Goal: Information Seeking & Learning: Learn about a topic

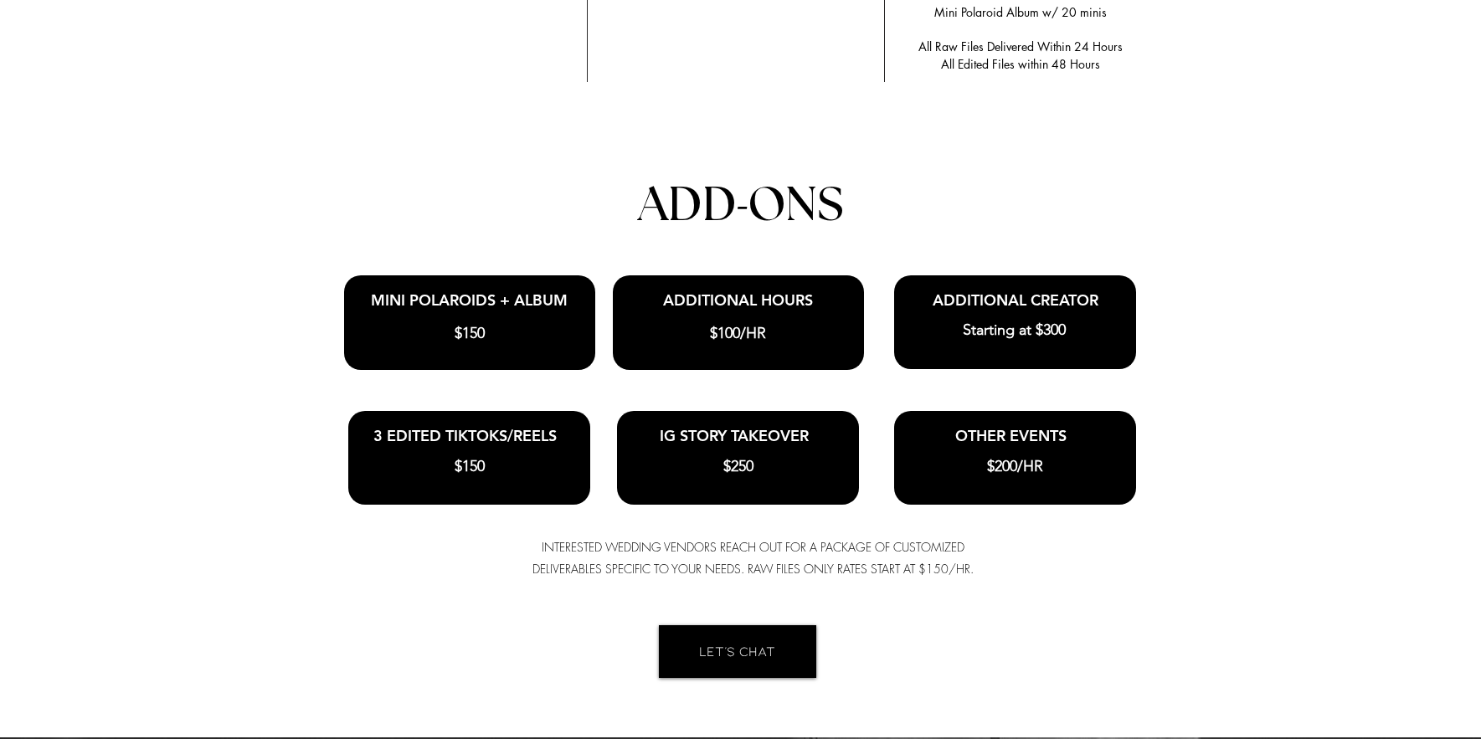
scroll to position [3935, 0]
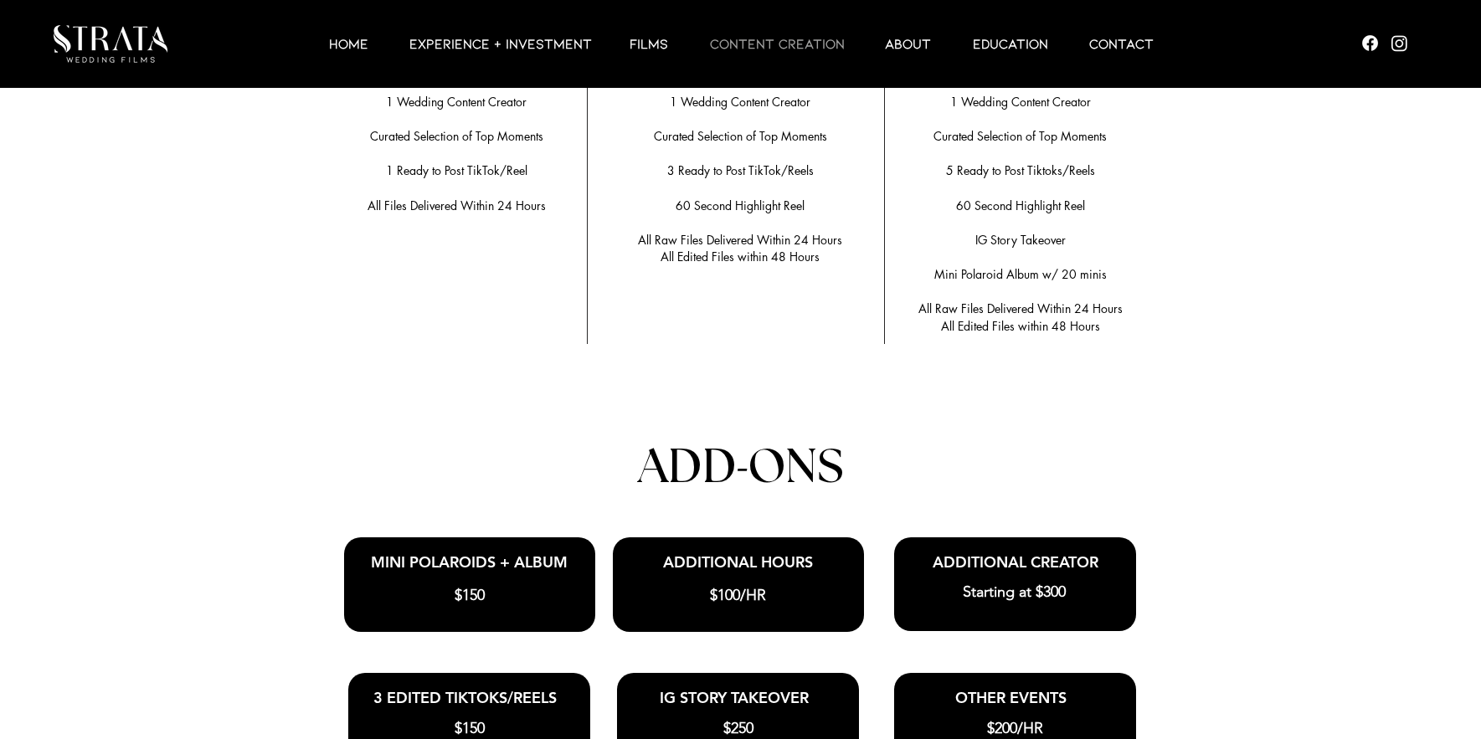
scroll to position [3349, 0]
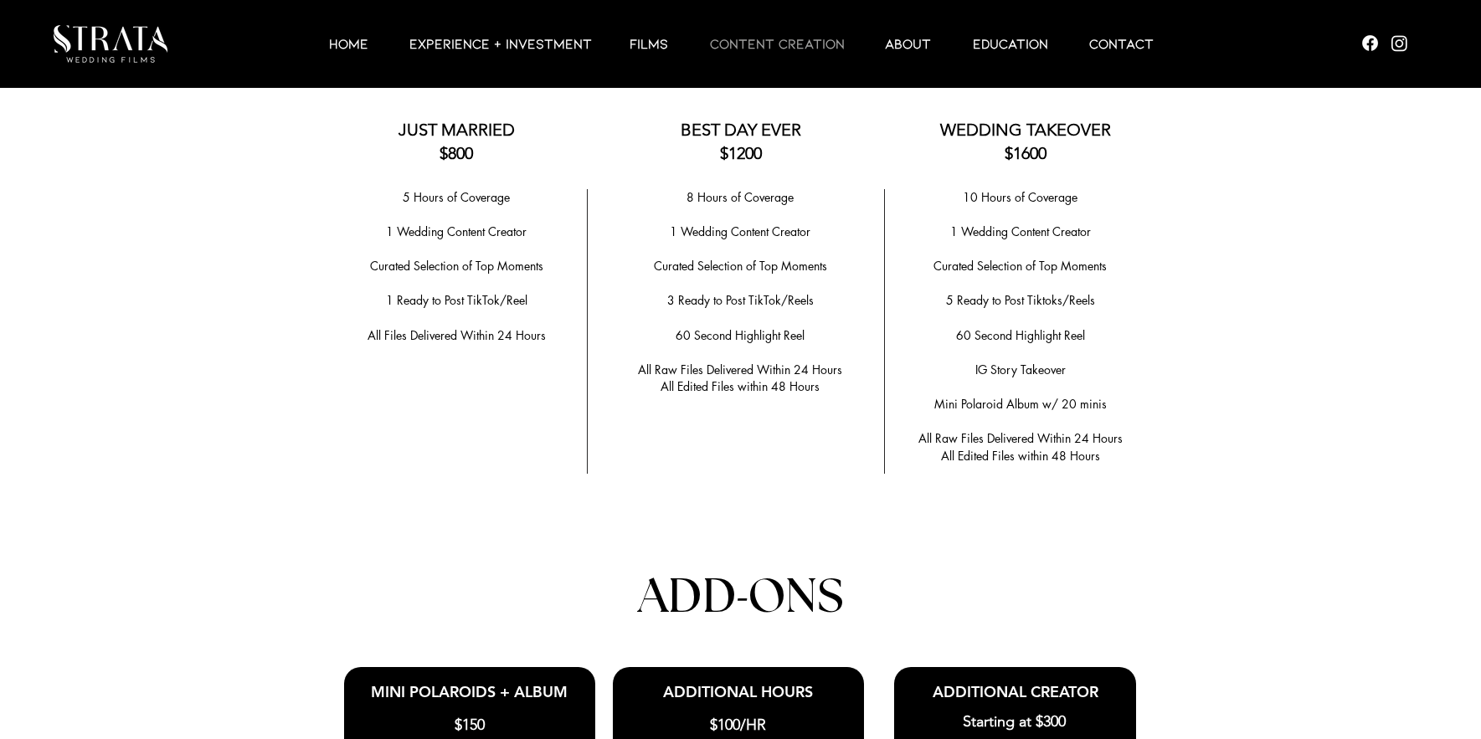
click at [176, 440] on div at bounding box center [740, 533] width 1481 height 1191
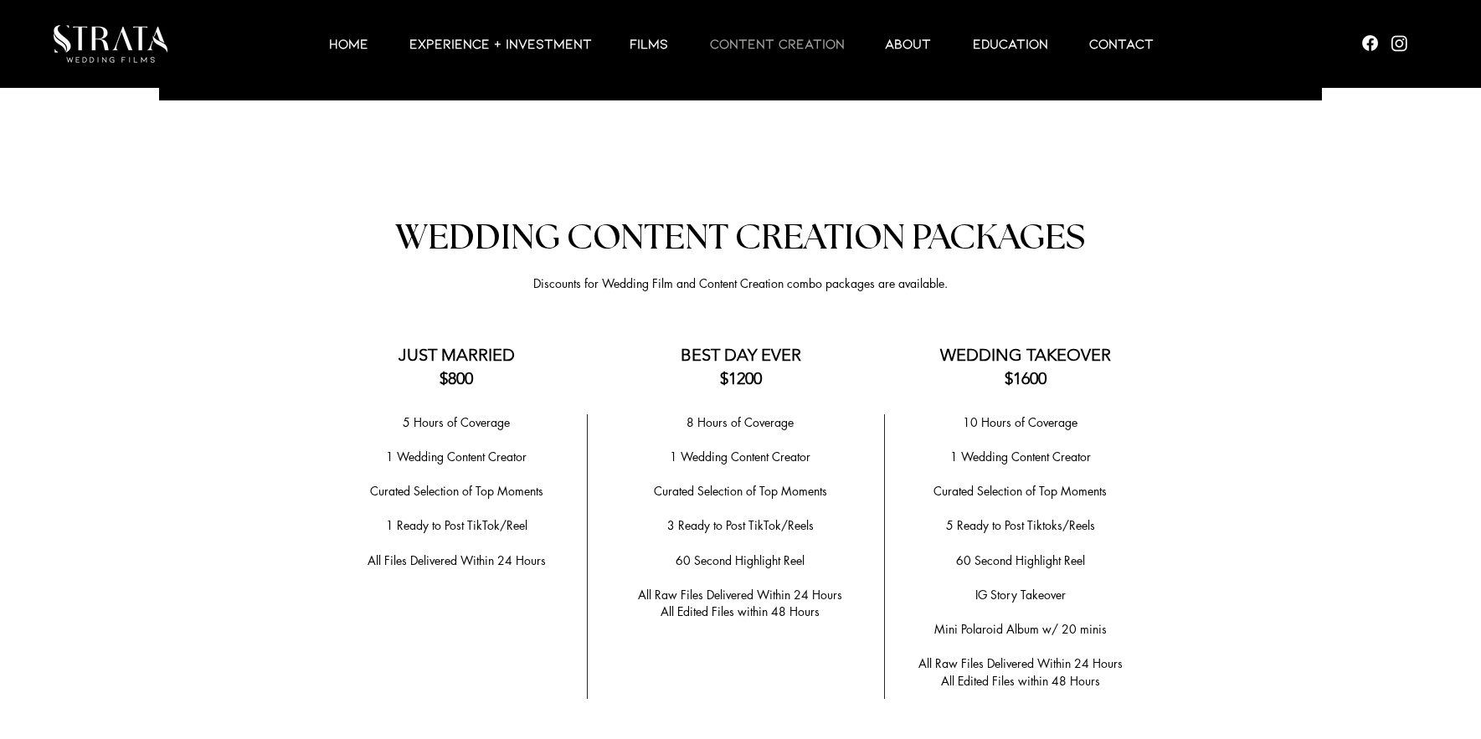
scroll to position [2763, 0]
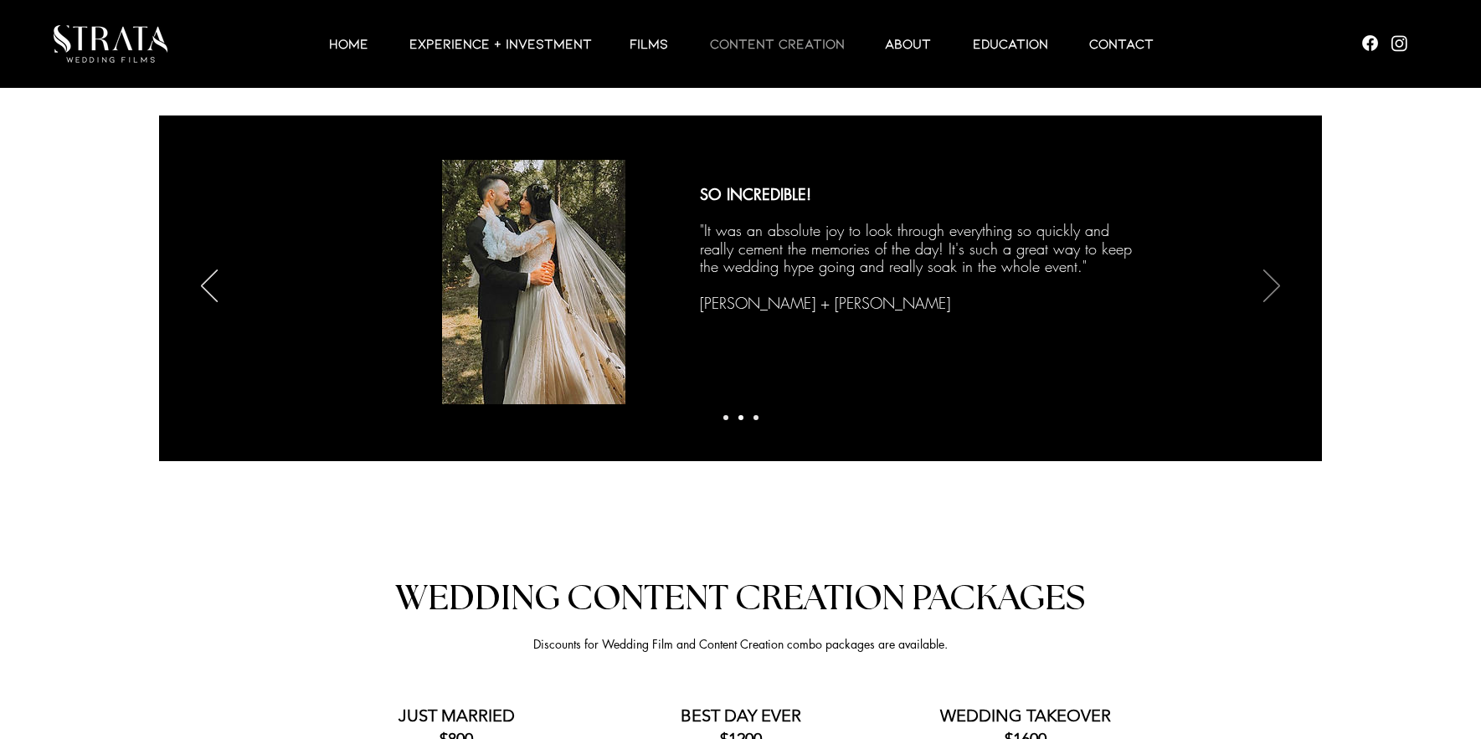
click at [1263, 283] on icon "Next" at bounding box center [1271, 286] width 17 height 33
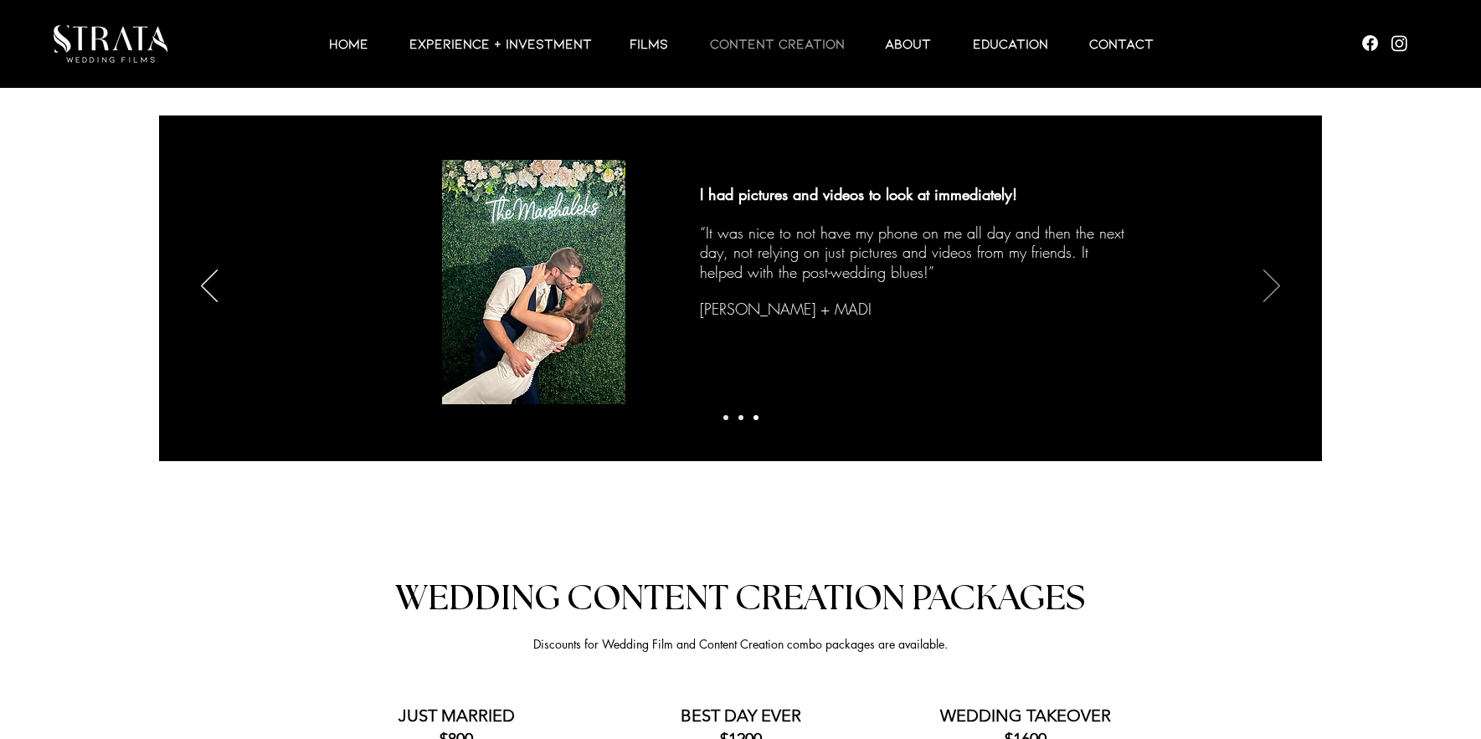
click at [1263, 283] on icon "Next" at bounding box center [1271, 286] width 17 height 33
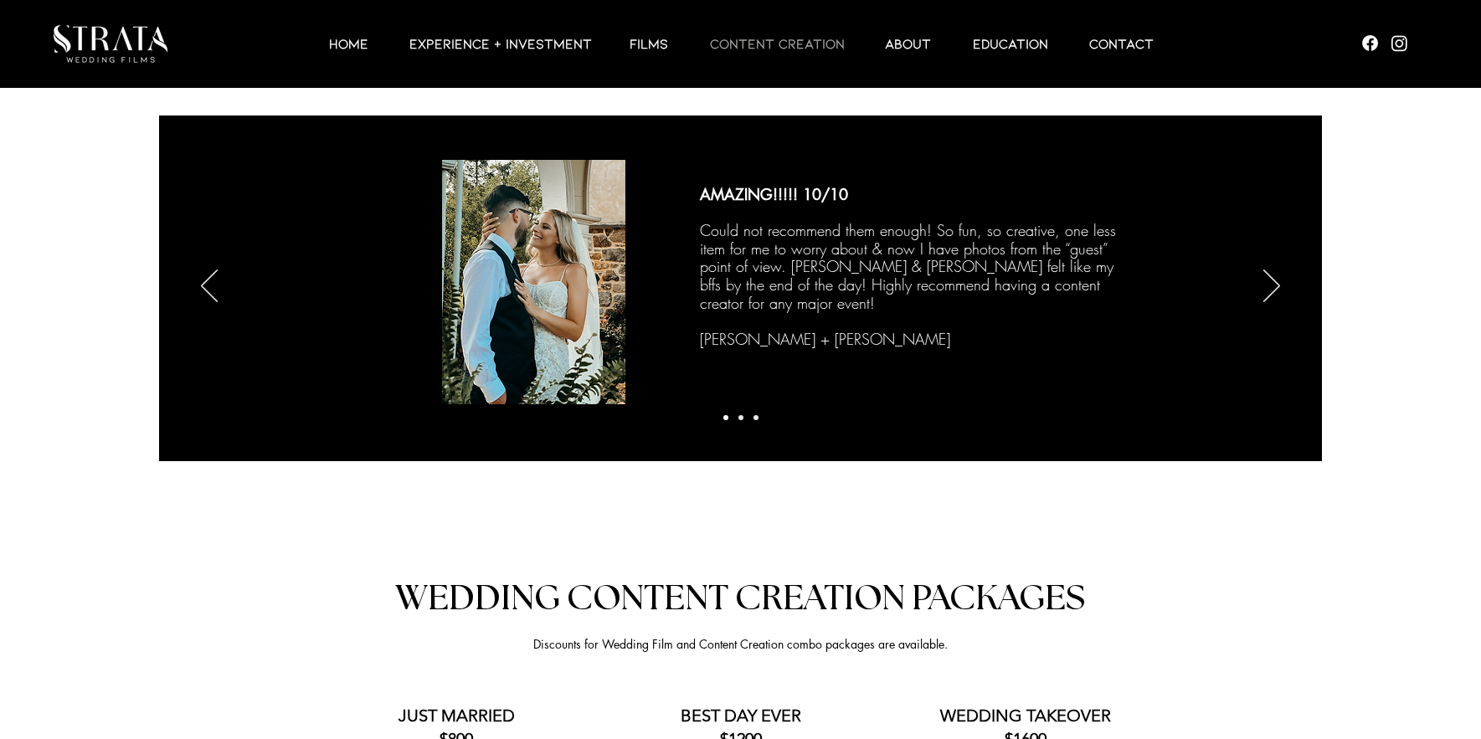
click at [194, 289] on div "Slideshow" at bounding box center [740, 288] width 1163 height 344
click at [202, 285] on icon "Previous" at bounding box center [209, 286] width 17 height 33
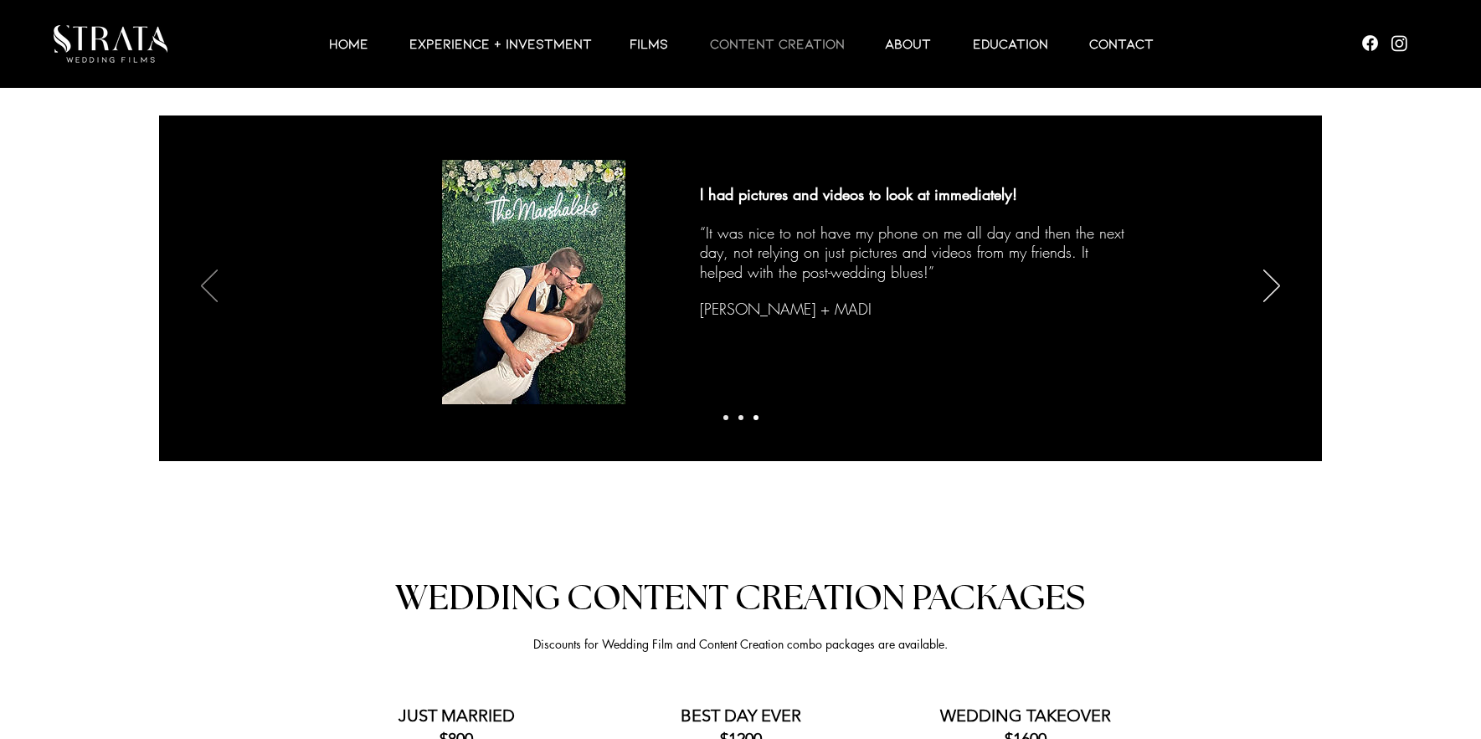
click at [202, 285] on icon "Previous" at bounding box center [209, 286] width 17 height 33
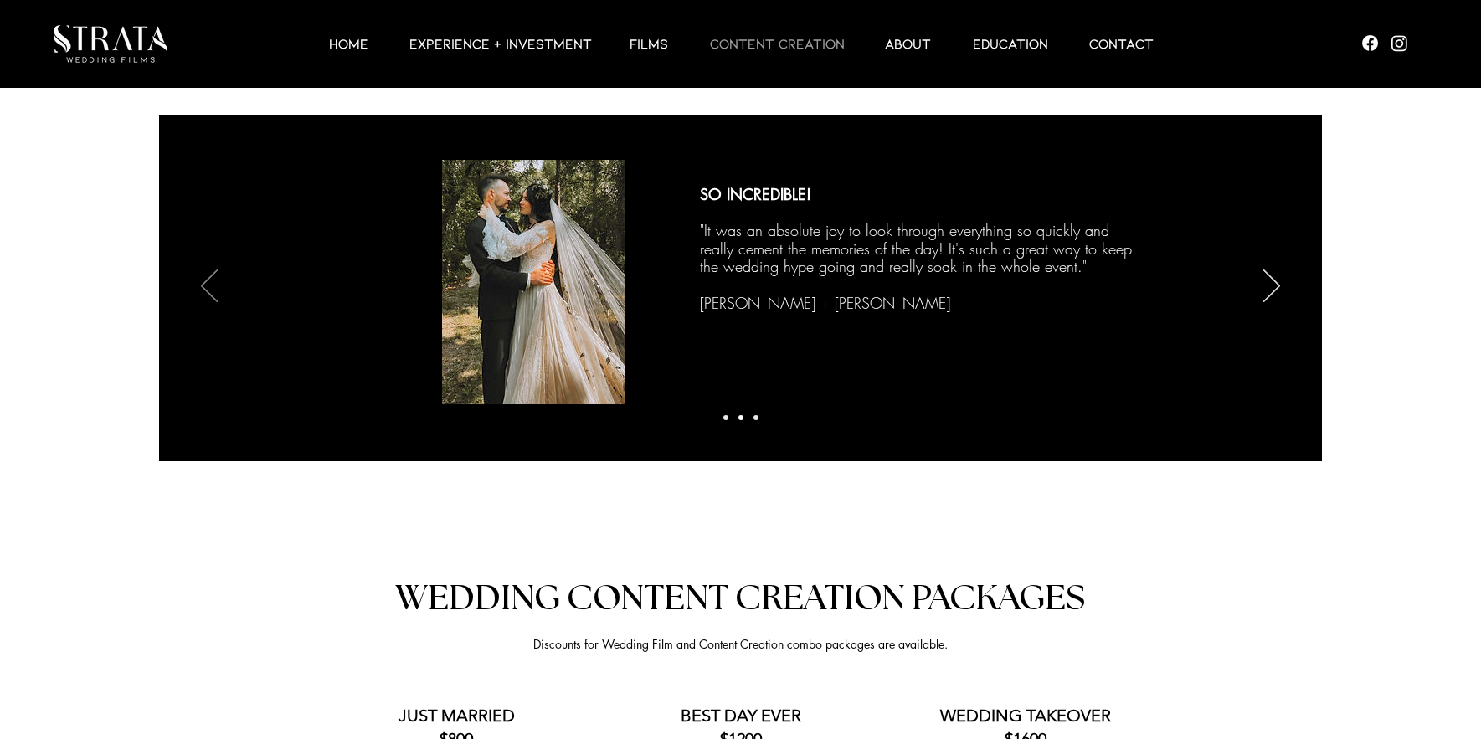
click at [202, 285] on icon "Previous" at bounding box center [209, 286] width 17 height 33
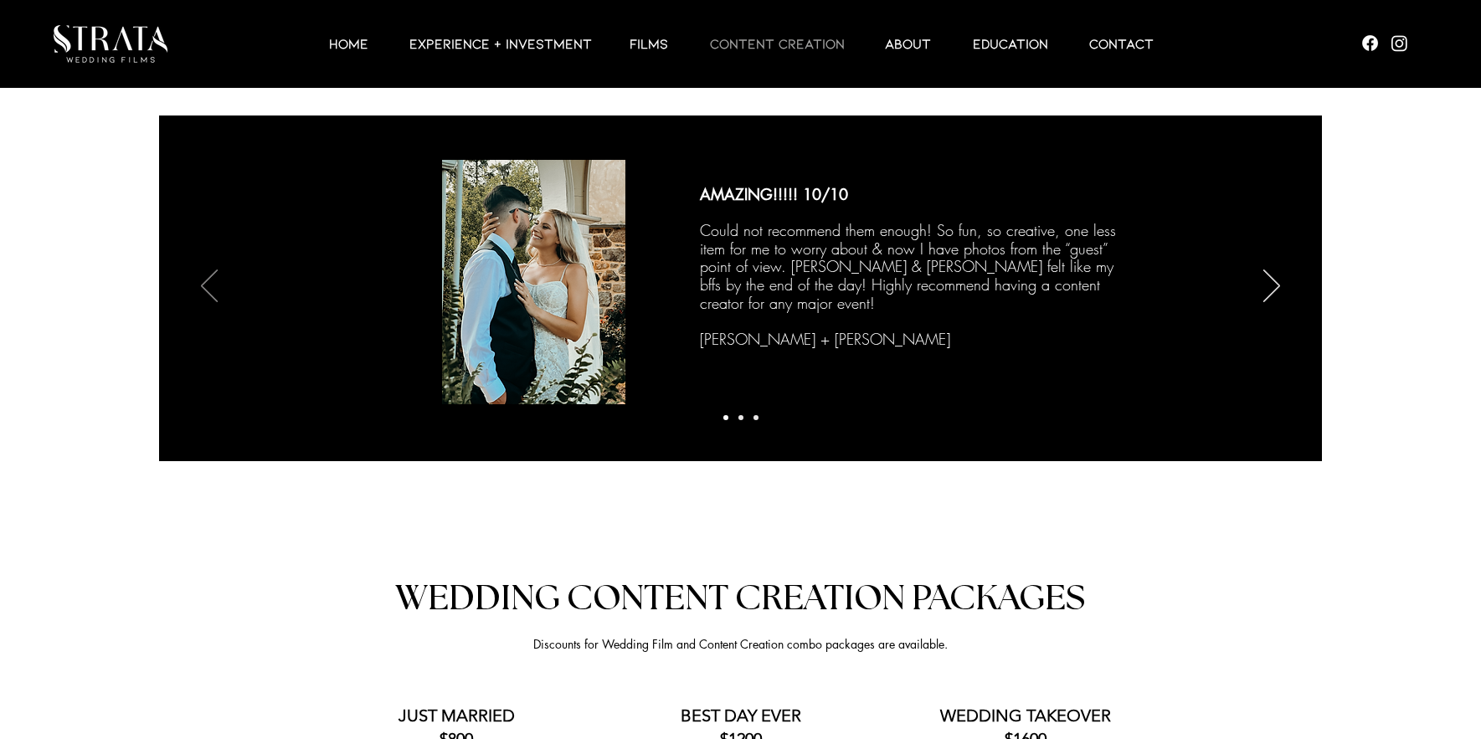
click at [202, 285] on icon "Previous" at bounding box center [209, 286] width 17 height 33
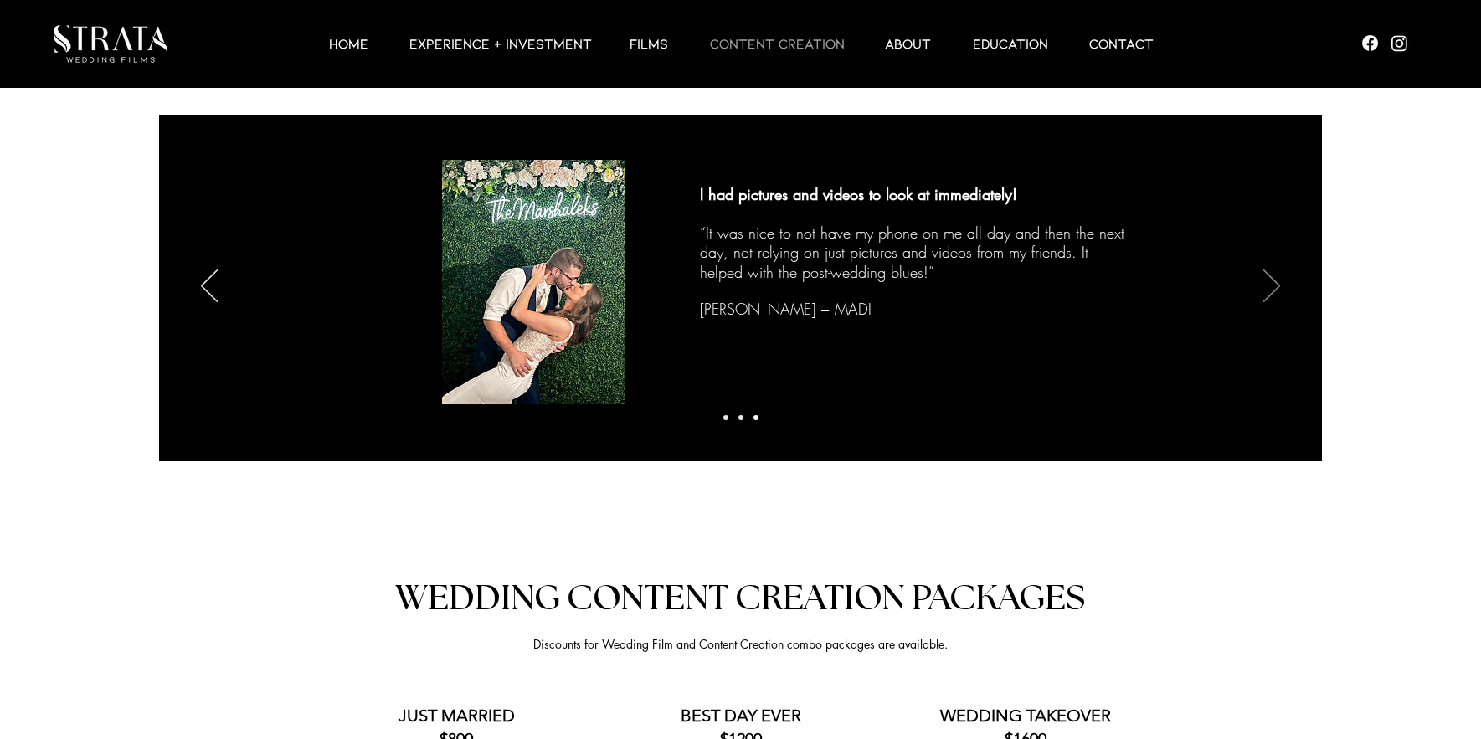
click at [1276, 286] on icon "Next" at bounding box center [1271, 286] width 17 height 33
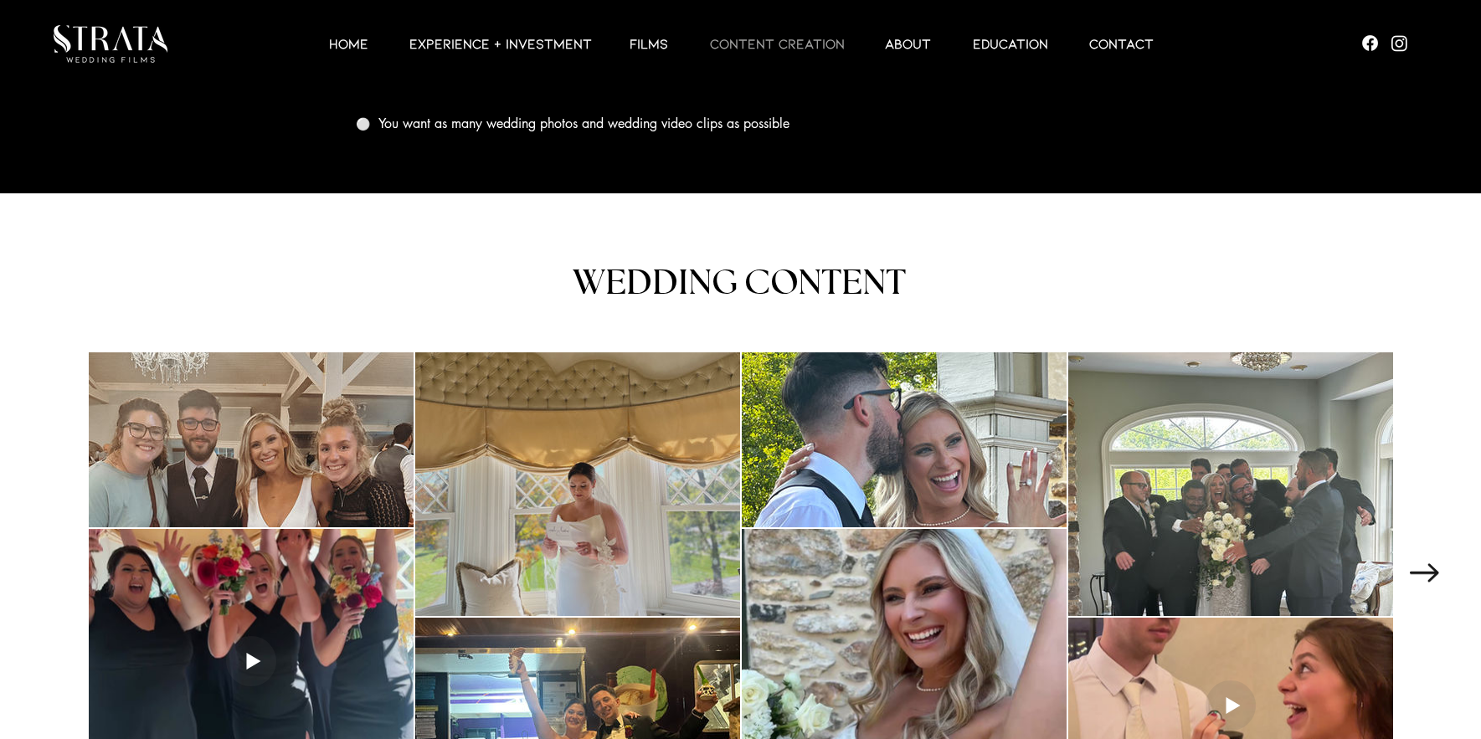
scroll to position [2344, 0]
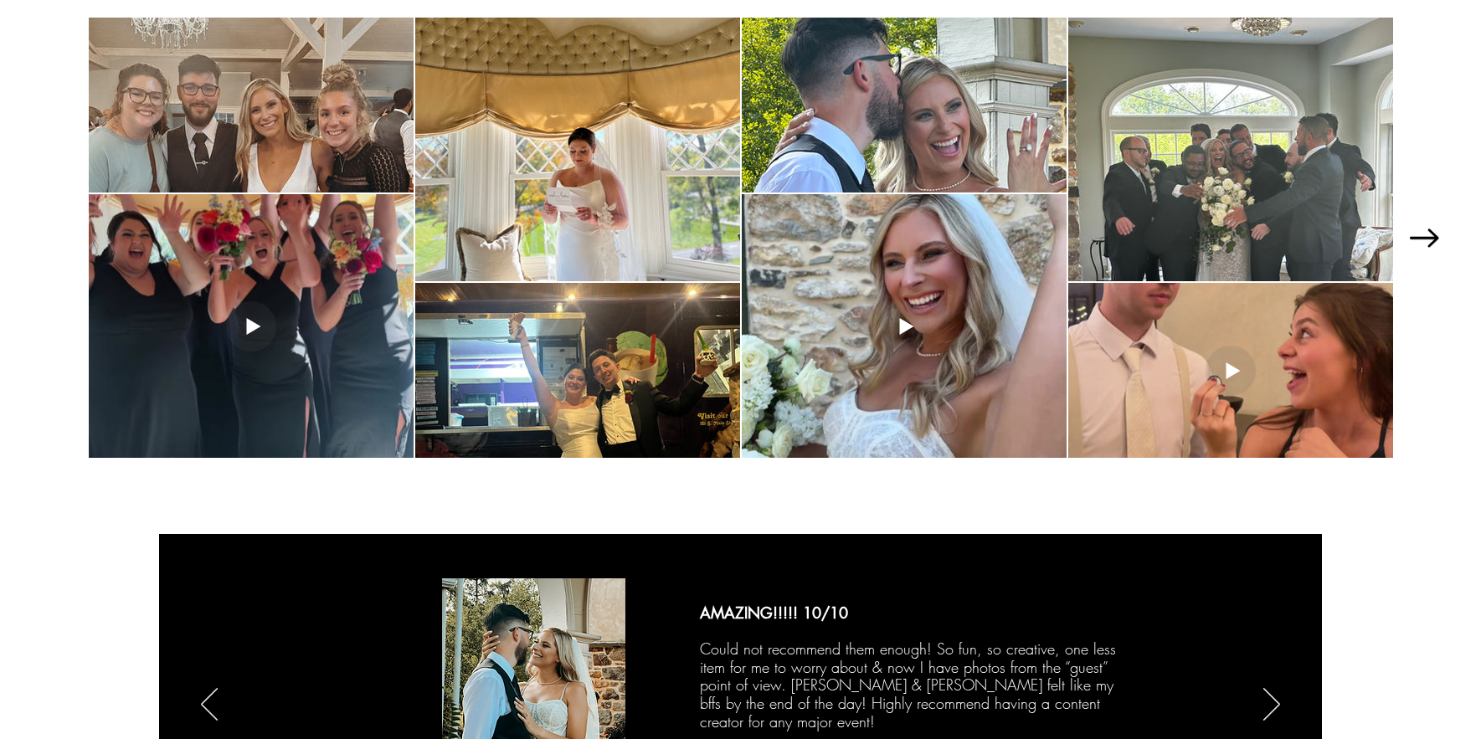
click at [1431, 231] on icon "Next Item" at bounding box center [1424, 238] width 29 height 18
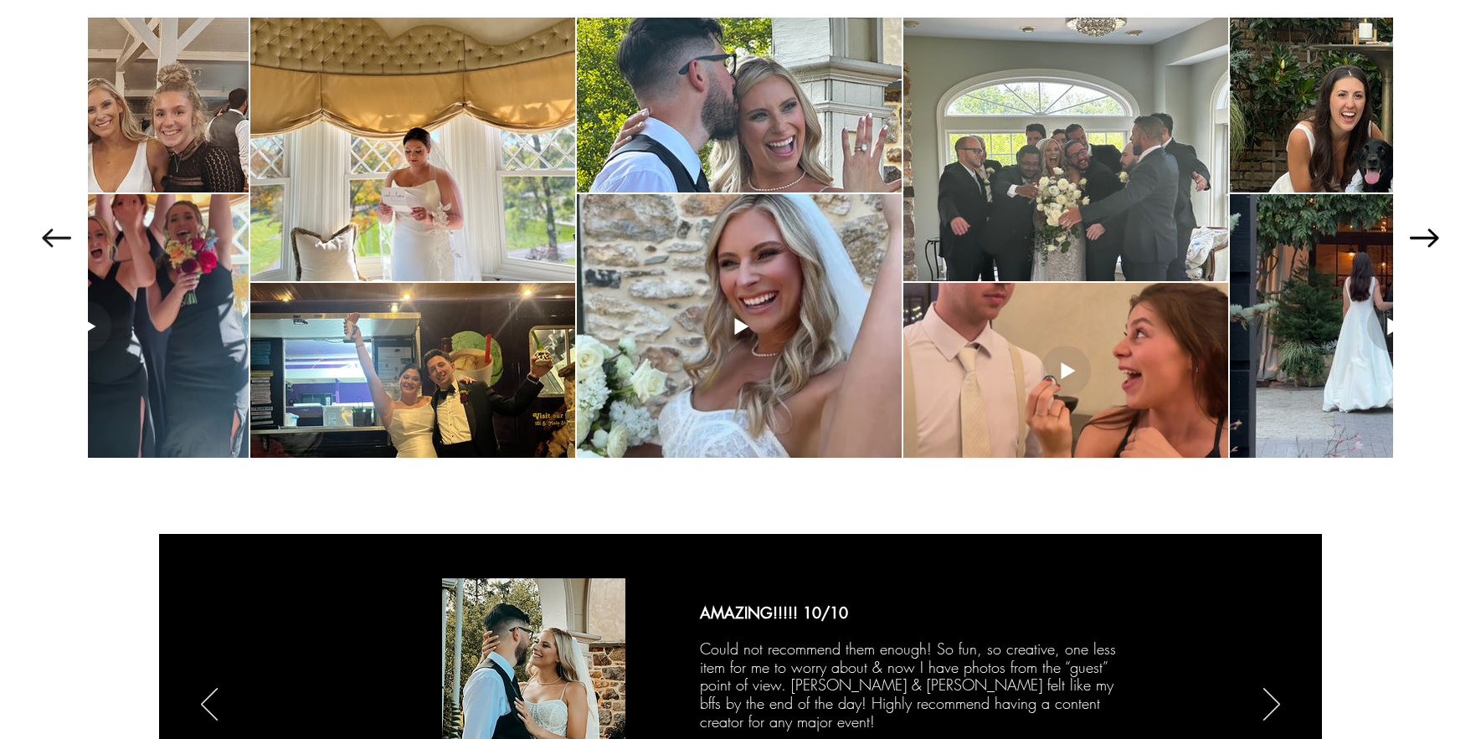
click at [1431, 231] on icon "Next Item" at bounding box center [1424, 238] width 29 height 18
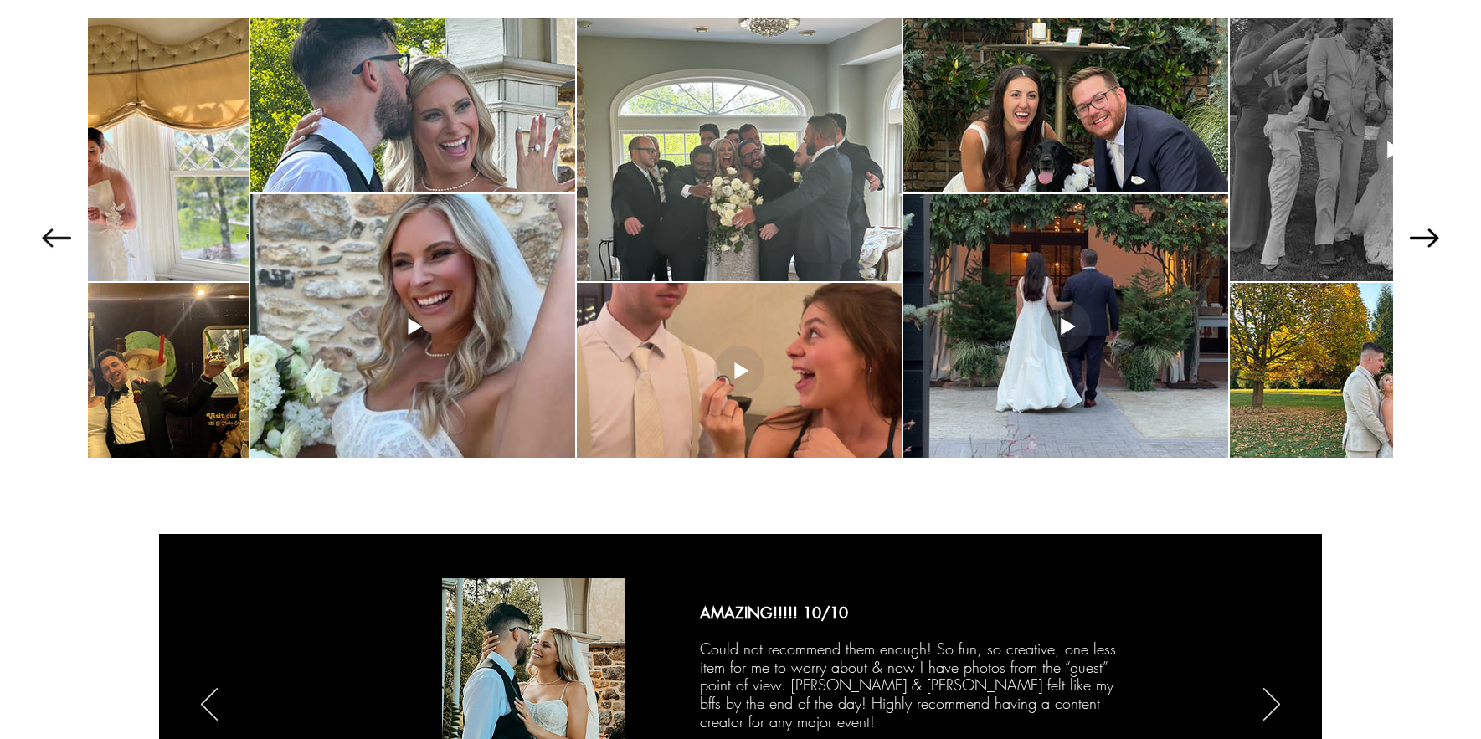
click at [1431, 231] on icon "Next Item" at bounding box center [1424, 238] width 29 height 18
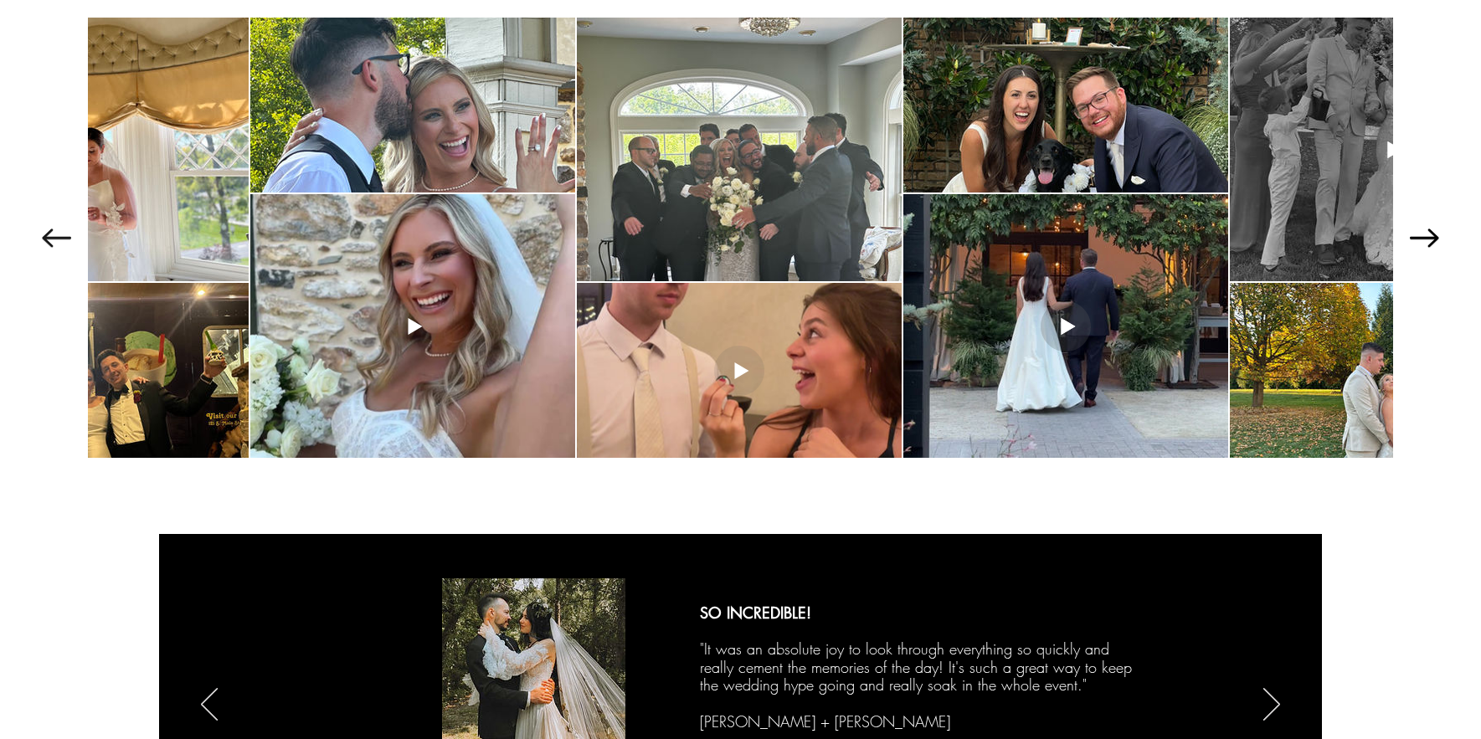
scroll to position [0, 818]
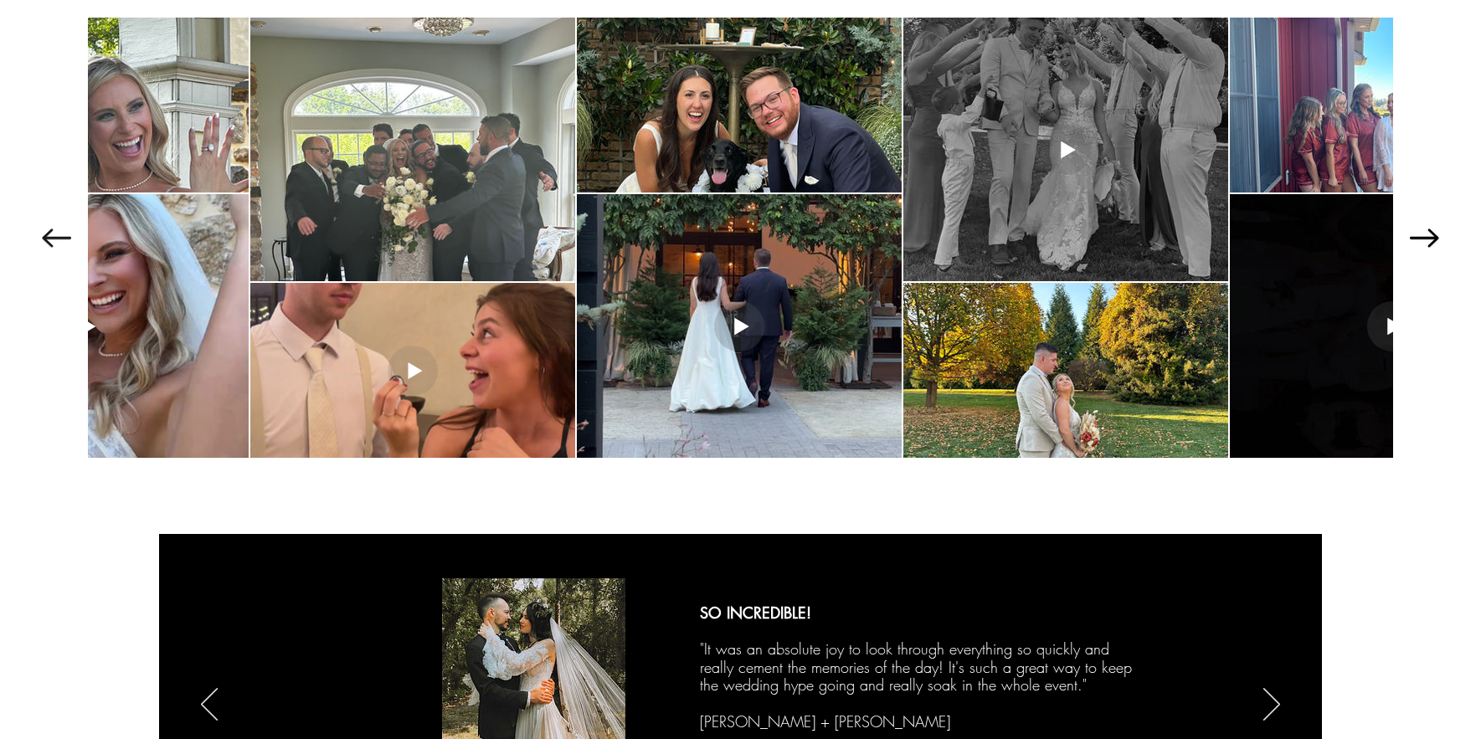
click at [1431, 231] on icon "Next Item" at bounding box center [1424, 238] width 29 height 18
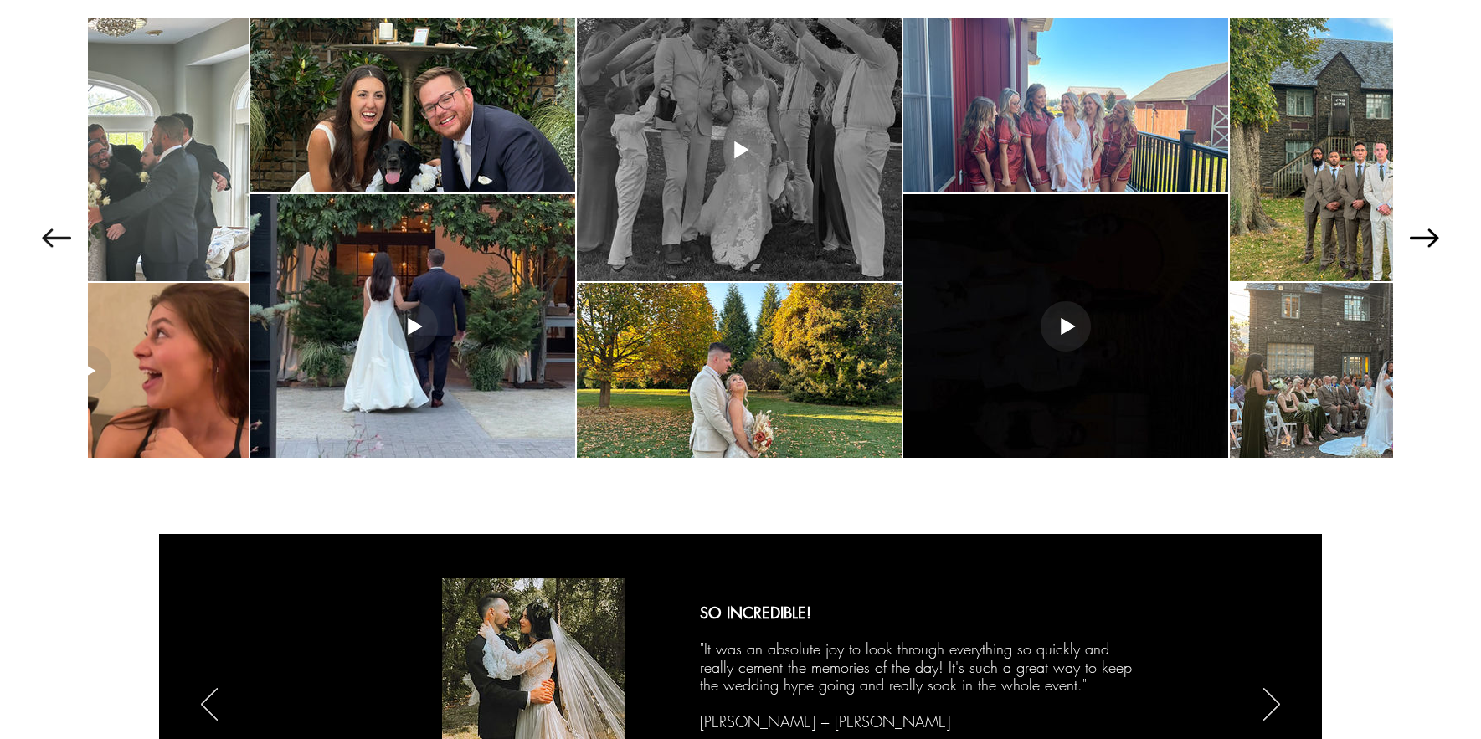
scroll to position [0, 1144]
click at [1431, 231] on icon "Next Item" at bounding box center [1424, 238] width 29 height 18
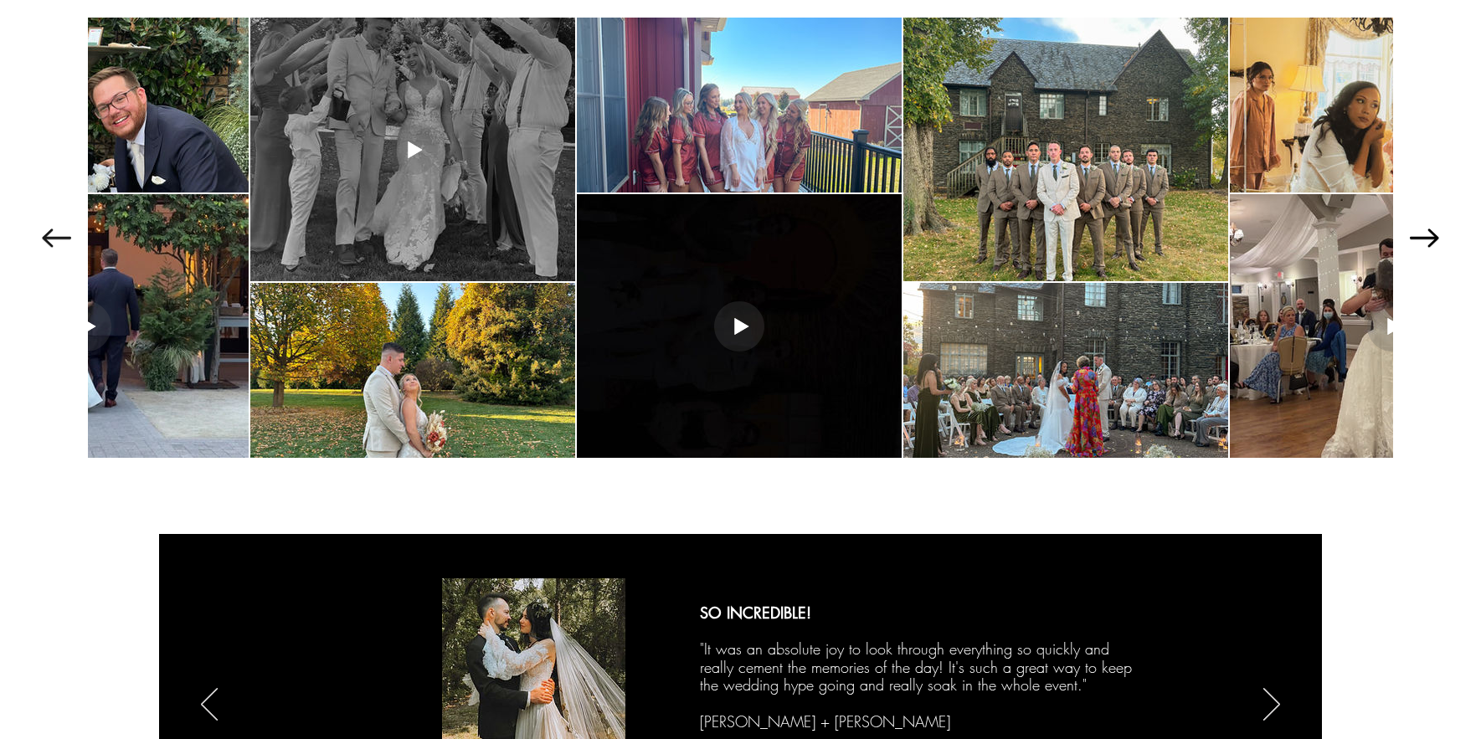
scroll to position [0, 1471]
click at [1431, 231] on icon "Next Item" at bounding box center [1424, 238] width 29 height 18
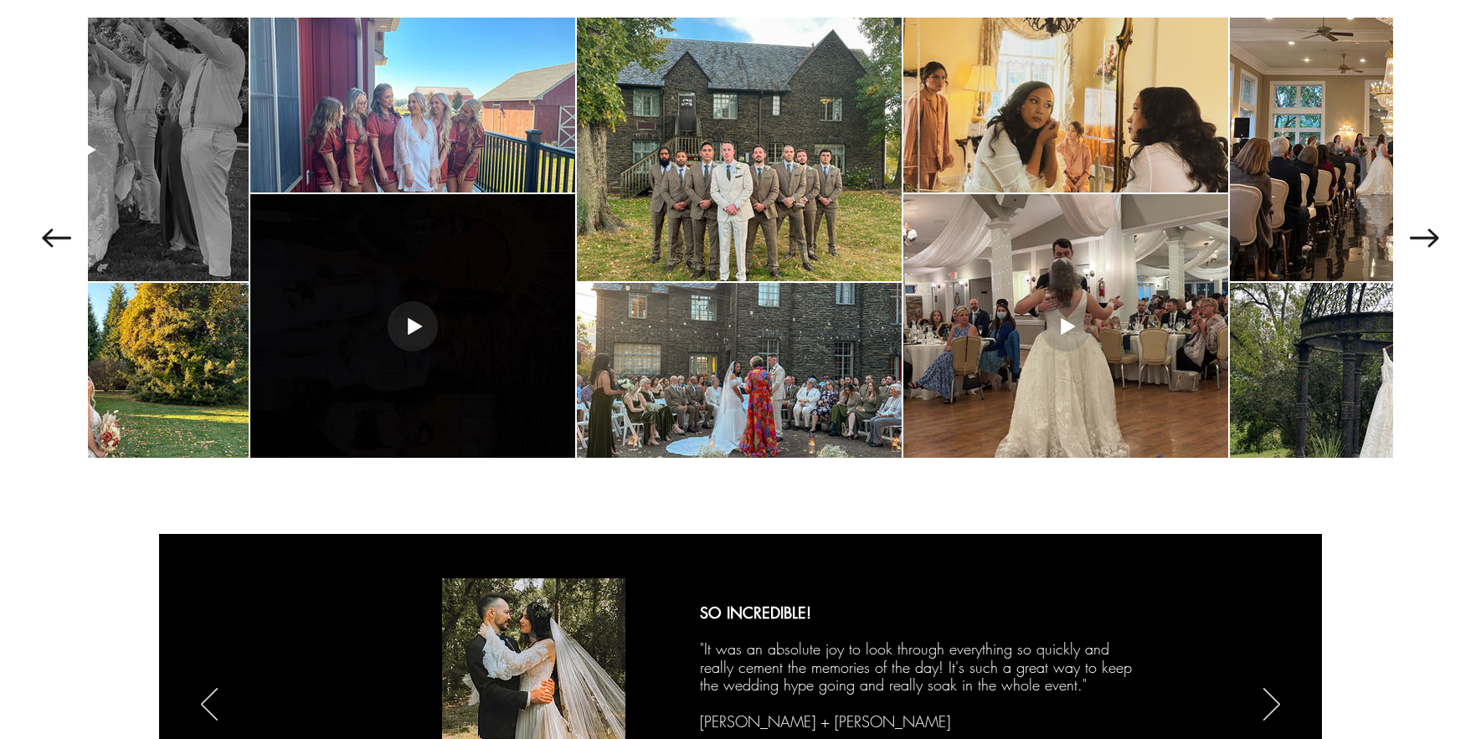
scroll to position [0, 1797]
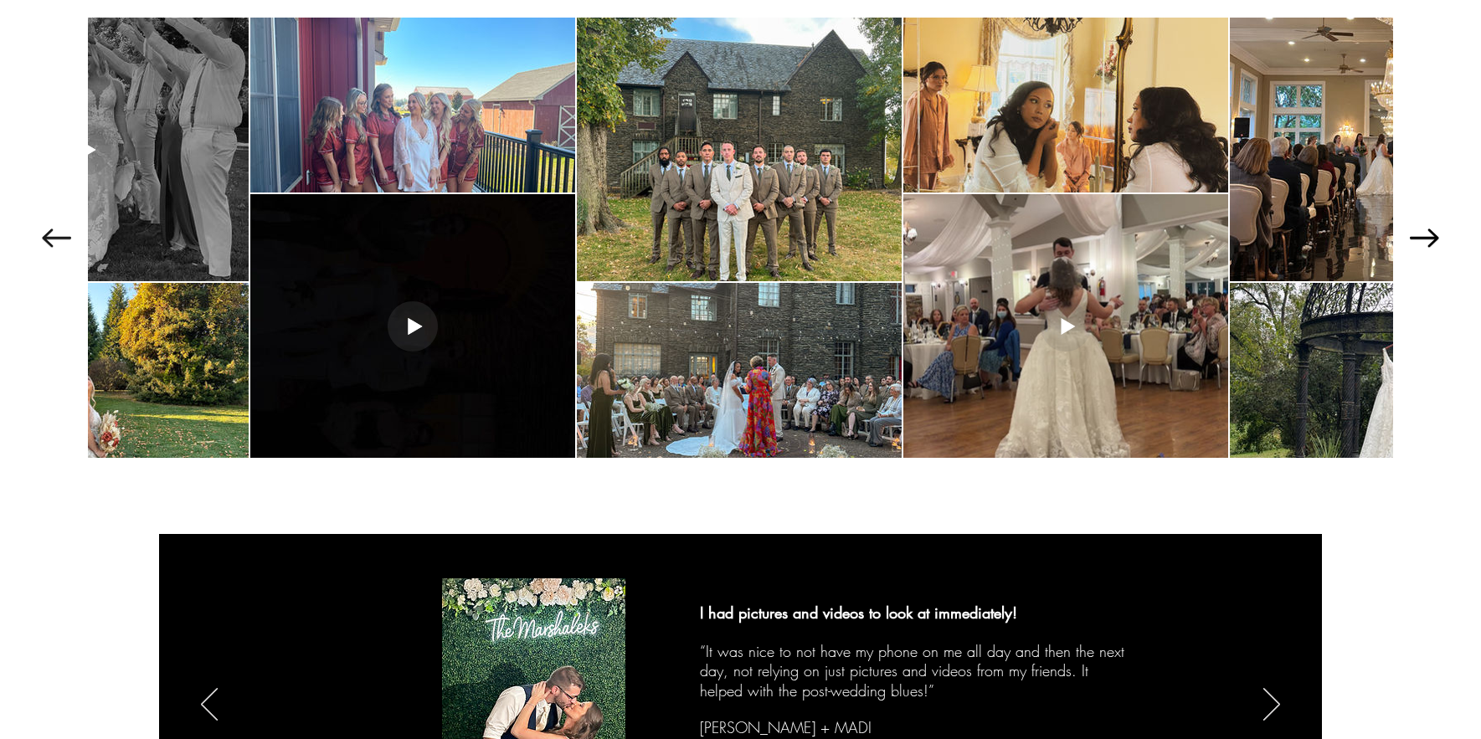
click at [1430, 235] on icon "Next Item" at bounding box center [1424, 238] width 29 height 18
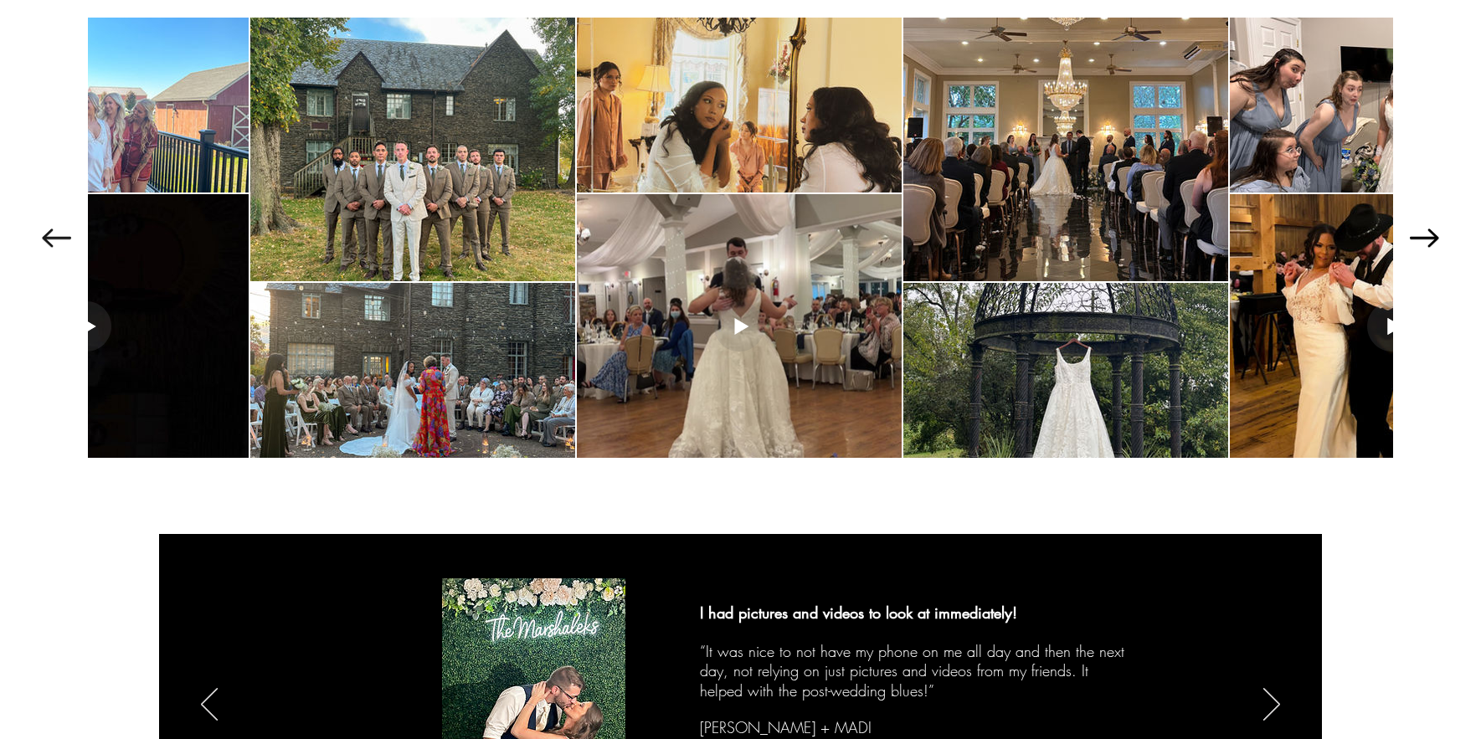
scroll to position [0, 2124]
click at [1430, 235] on icon "Next Item" at bounding box center [1424, 238] width 29 height 18
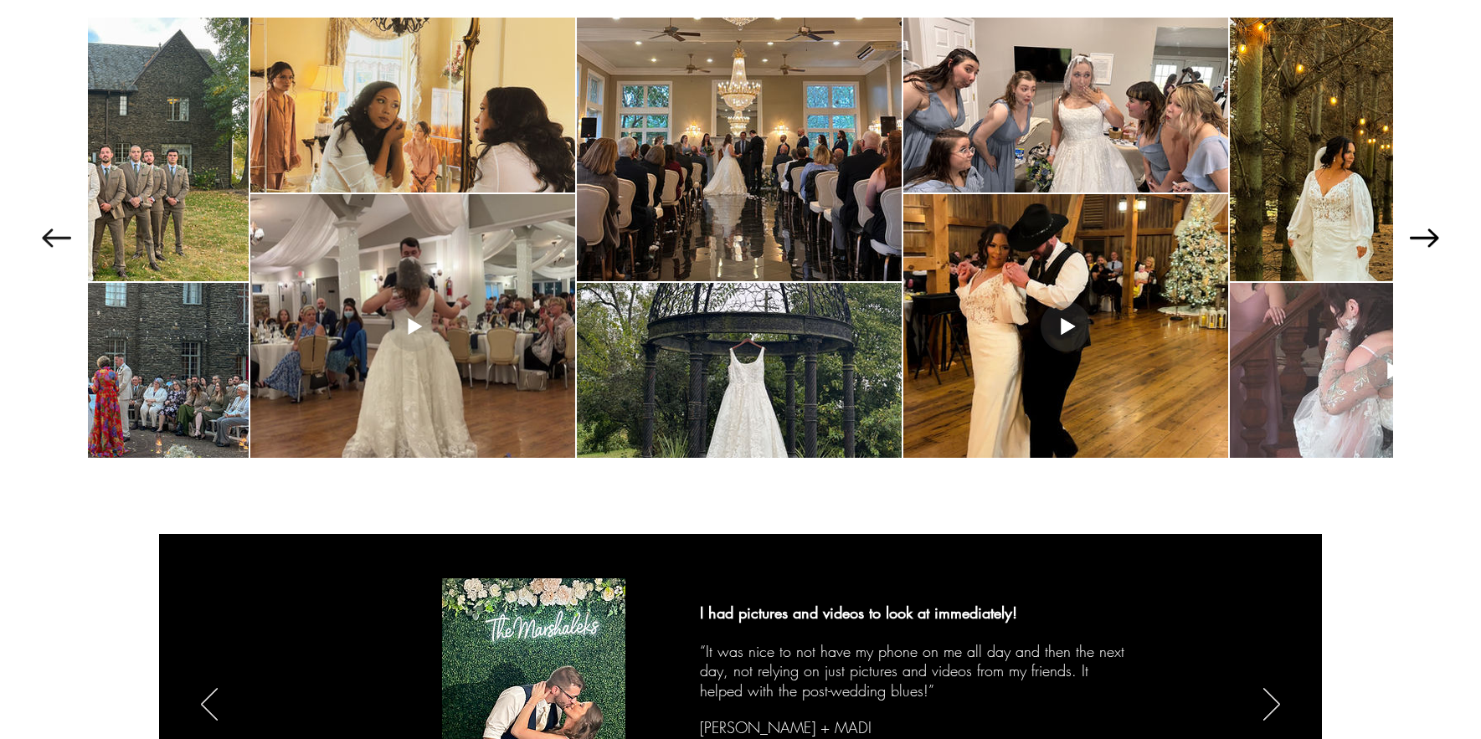
click at [1430, 235] on icon "Next Item" at bounding box center [1424, 238] width 29 height 18
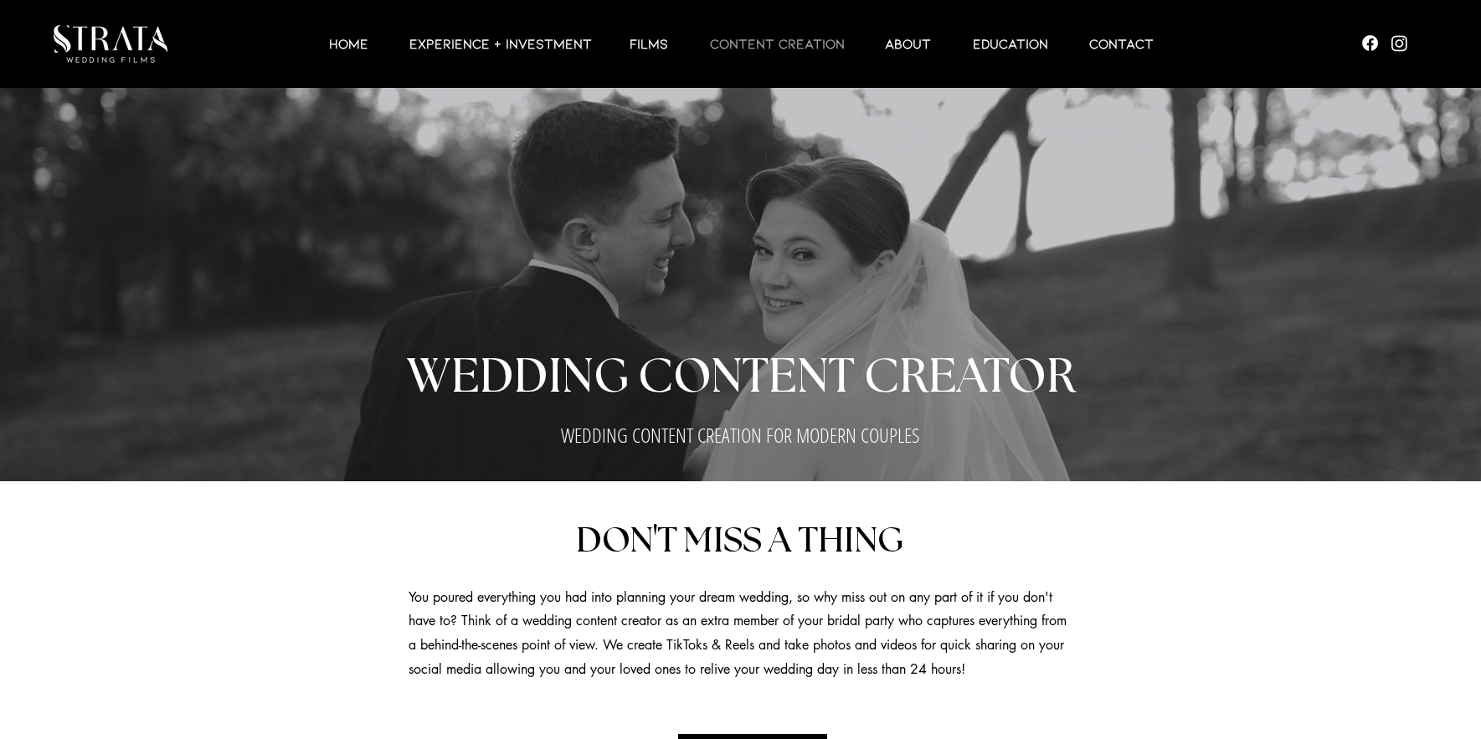
scroll to position [0, 0]
click at [521, 48] on p "EXPERIENCE + INVESTMENT" at bounding box center [500, 43] width 199 height 20
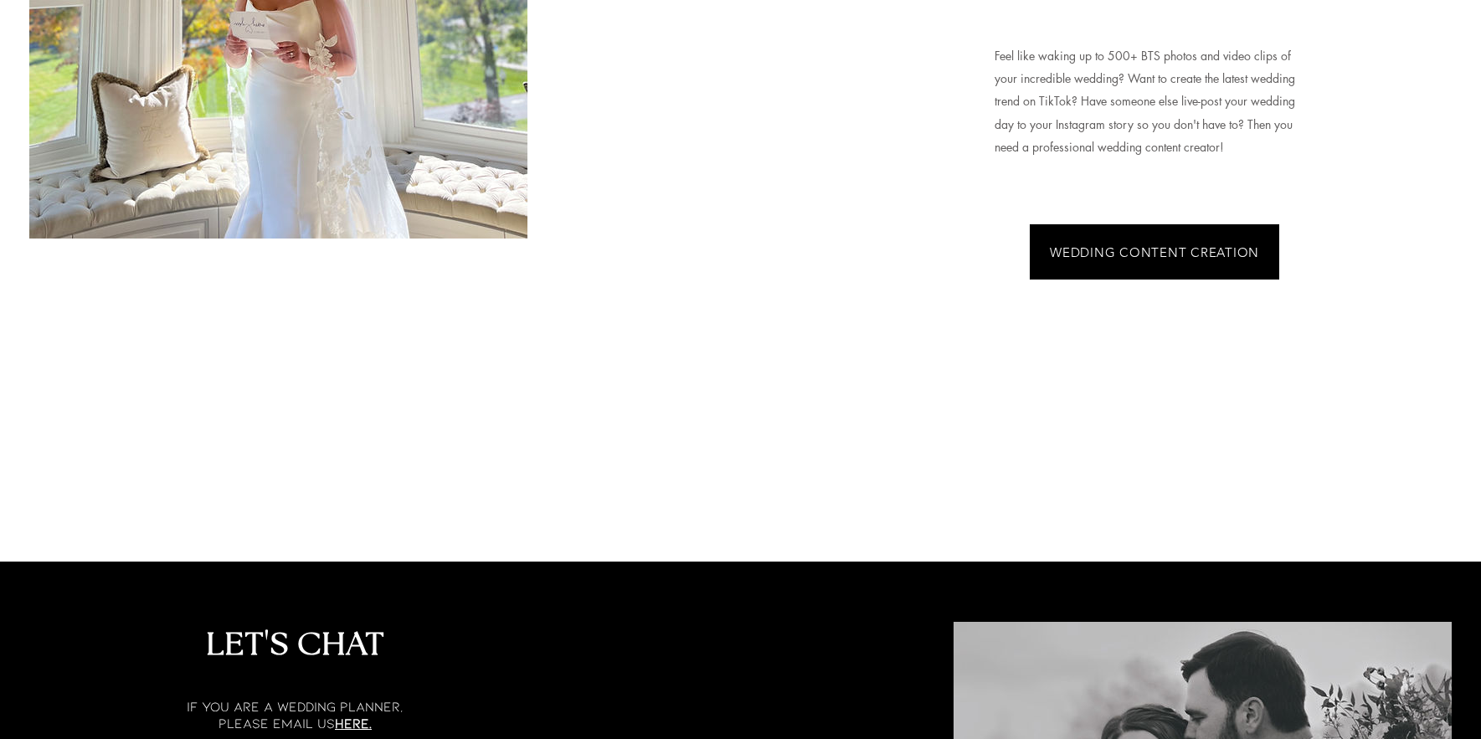
scroll to position [4437, 0]
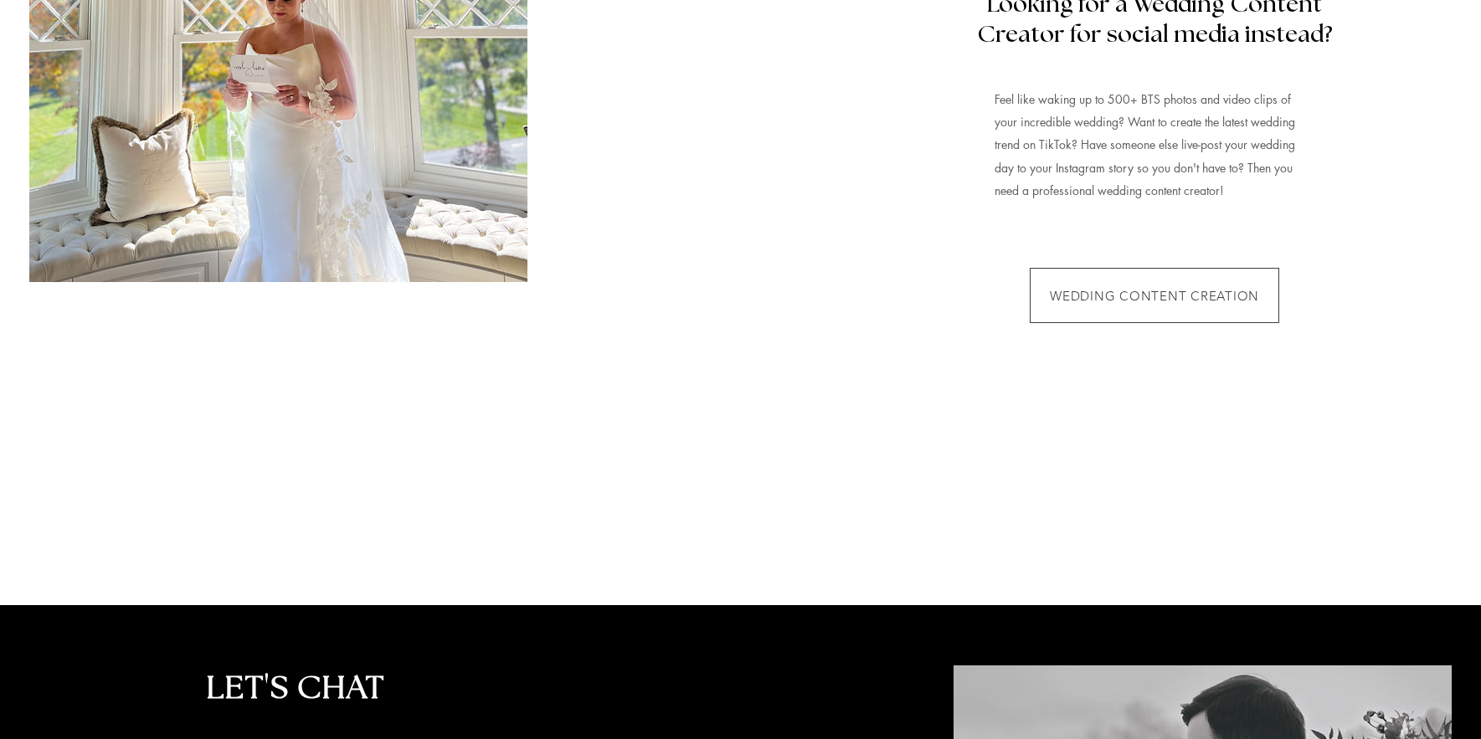
click at [1140, 294] on span "WEDDING CONTENT CREATION" at bounding box center [1154, 296] width 209 height 16
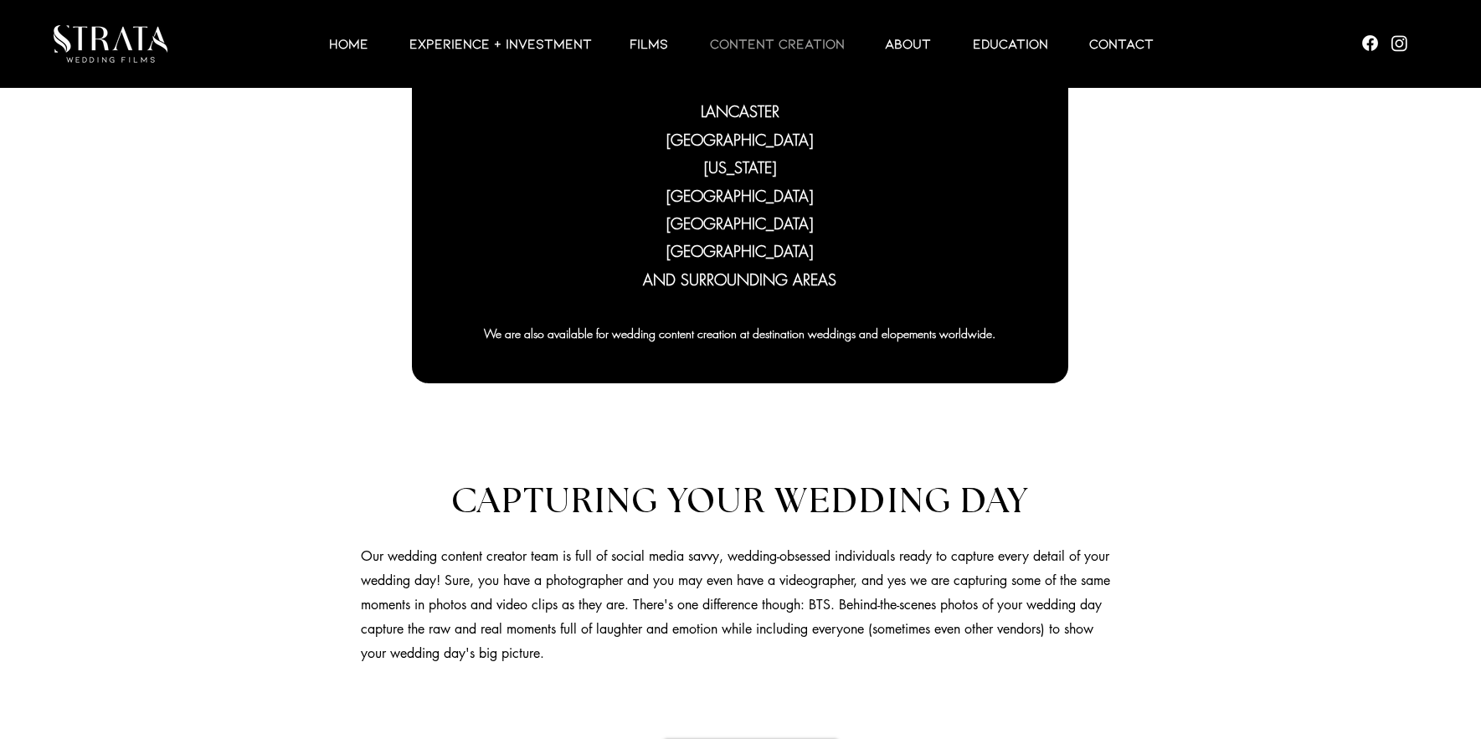
scroll to position [921, 0]
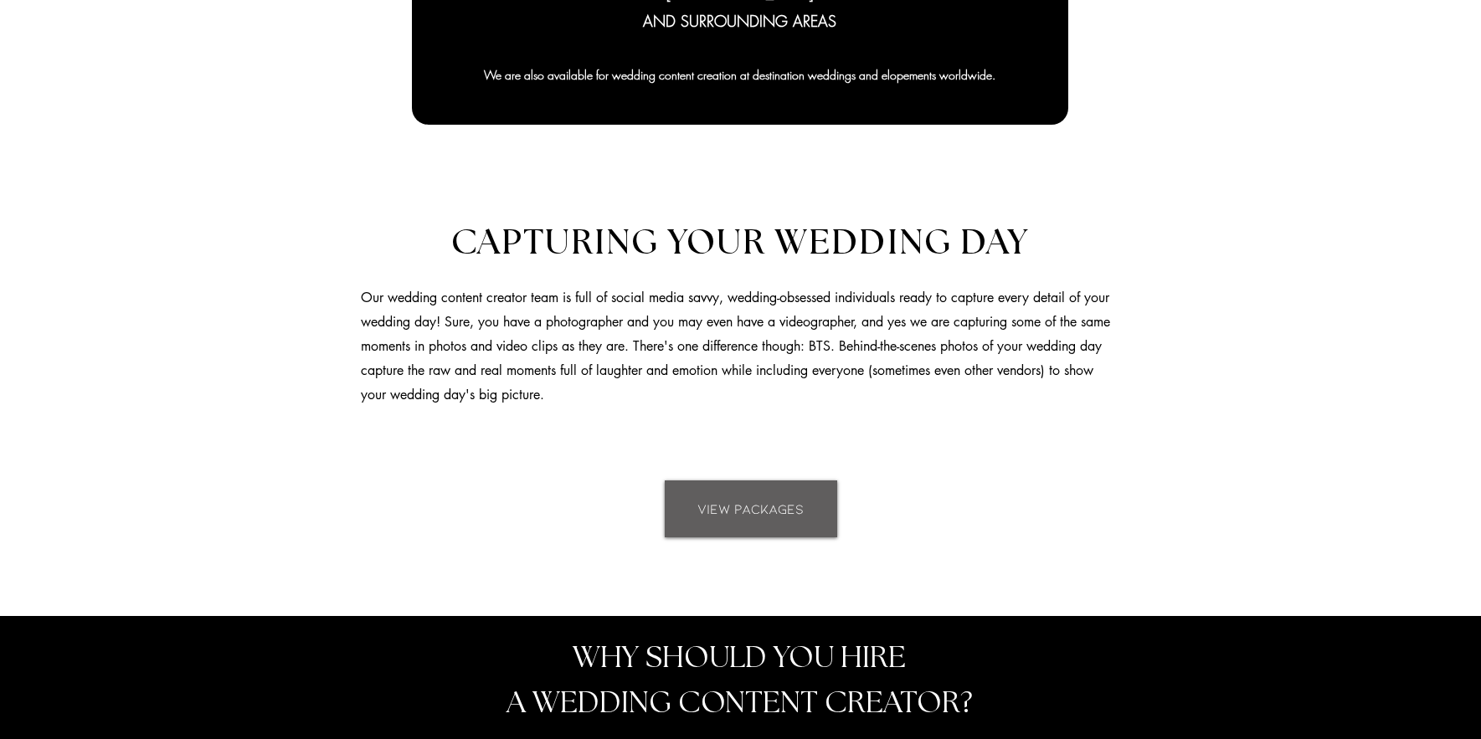
click at [747, 516] on span "VIEW PACKAGES" at bounding box center [750, 509] width 106 height 18
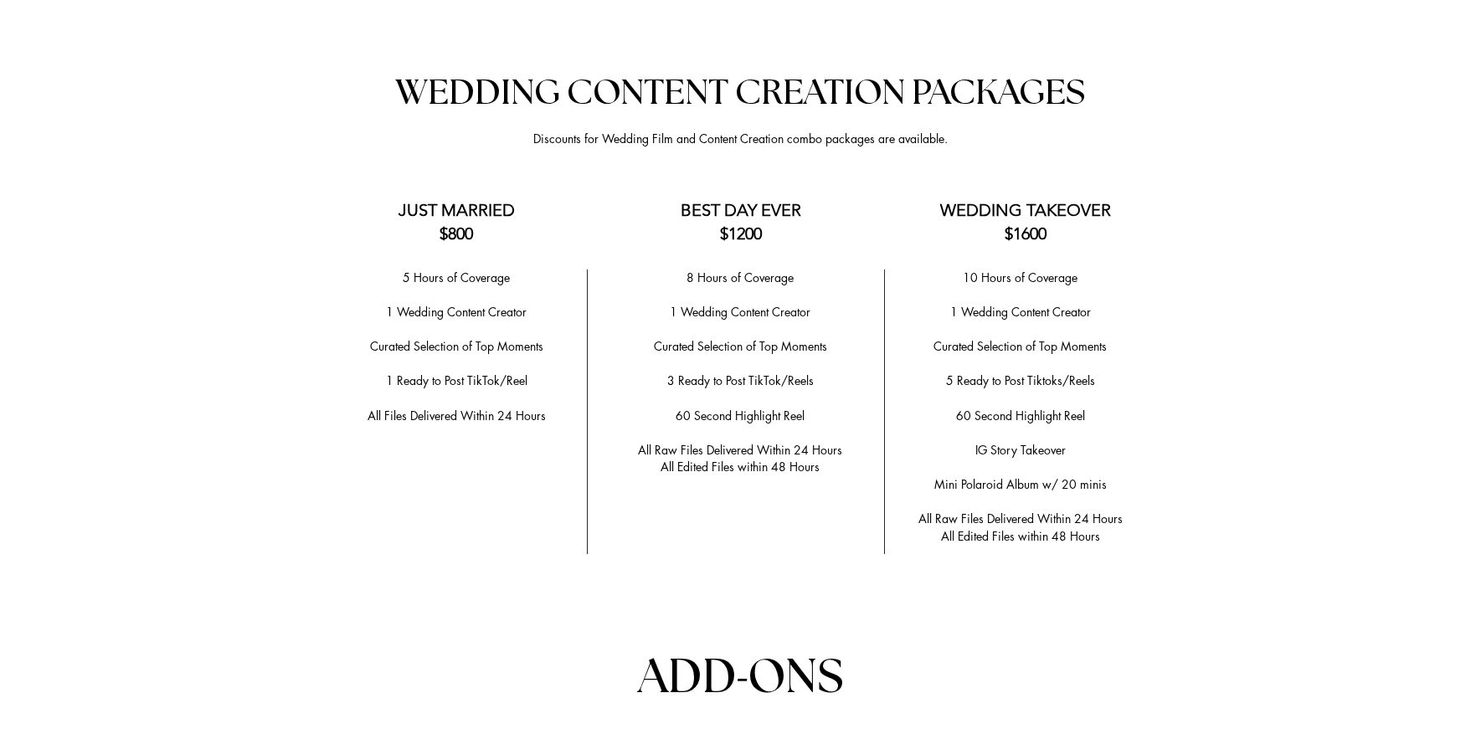
scroll to position [3304, 0]
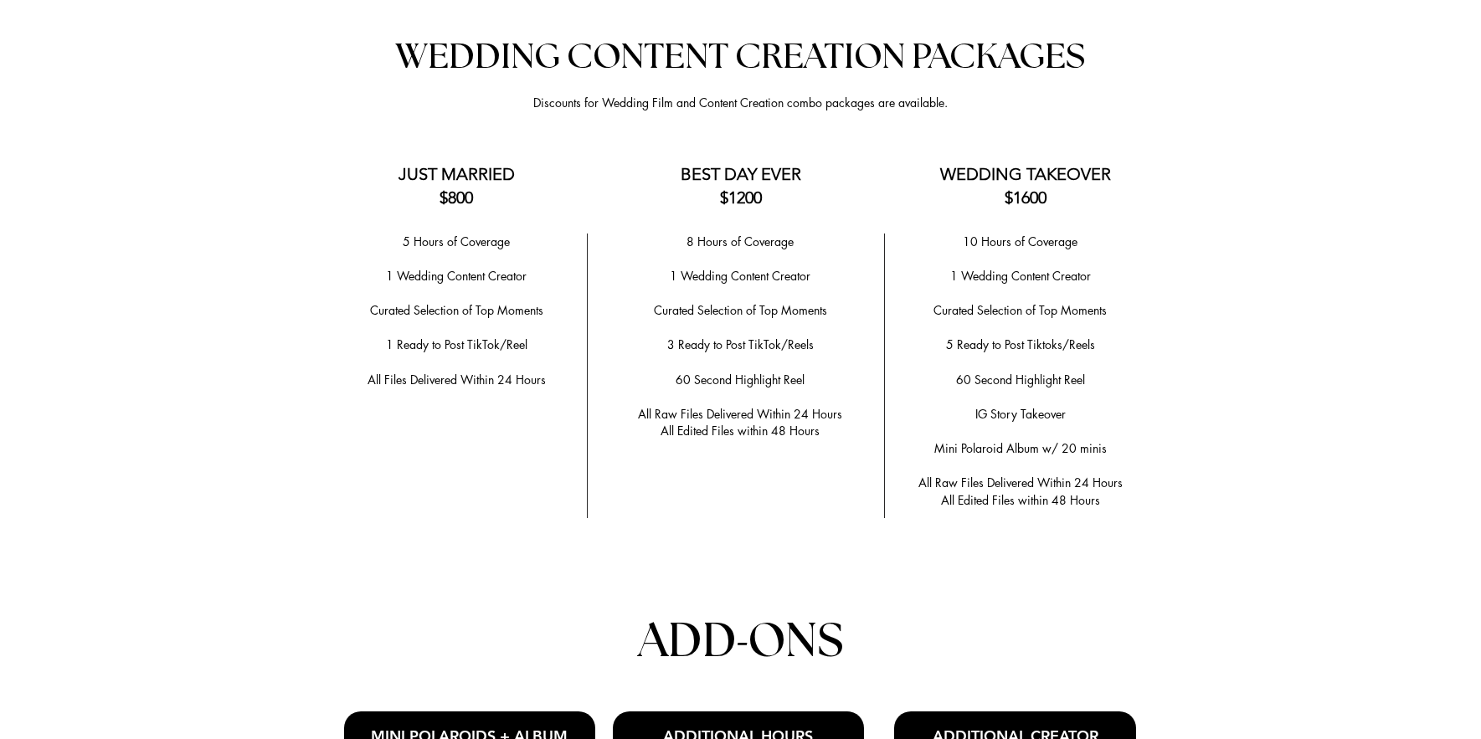
click at [768, 437] on span "All Edited Files within 48 Hours" at bounding box center [740, 431] width 159 height 16
click at [712, 398] on p "​" at bounding box center [740, 397] width 262 height 18
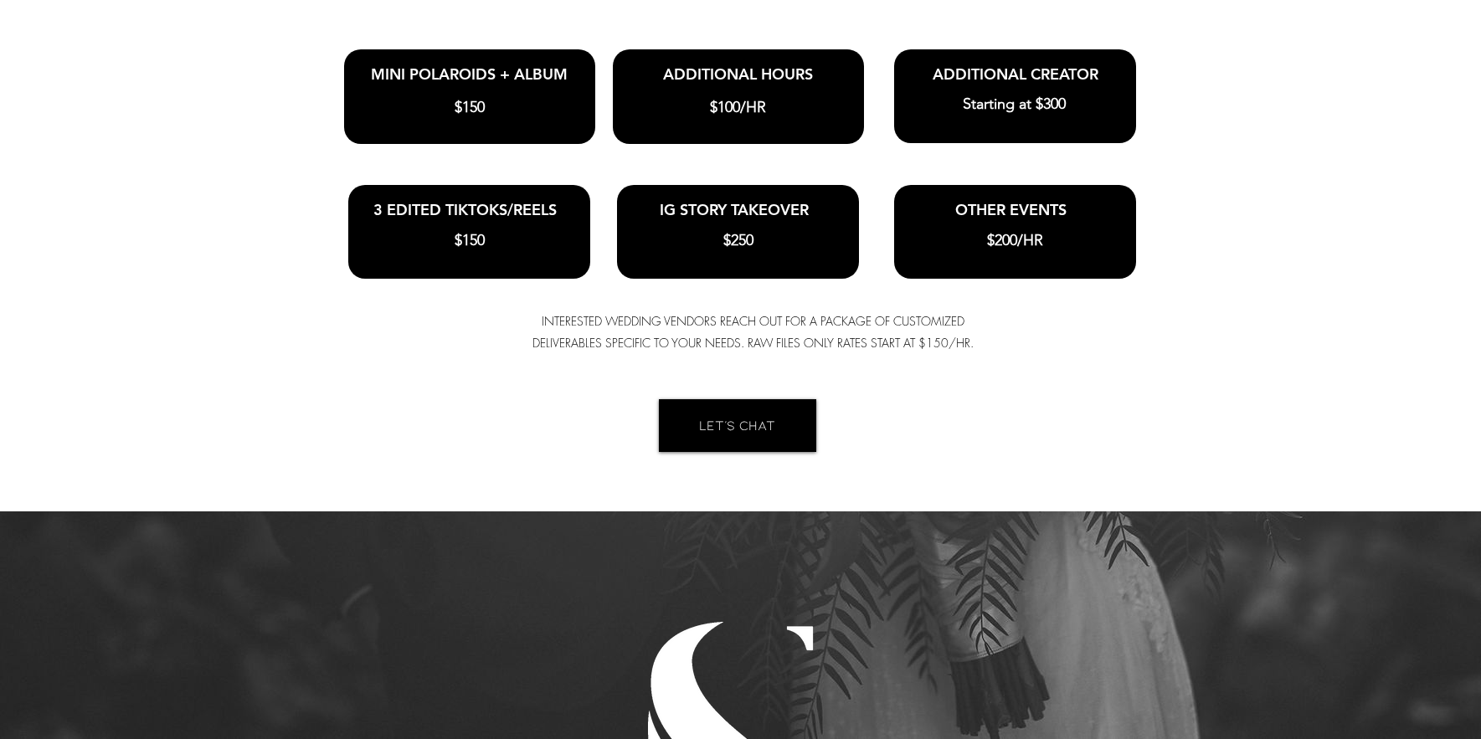
scroll to position [3974, 0]
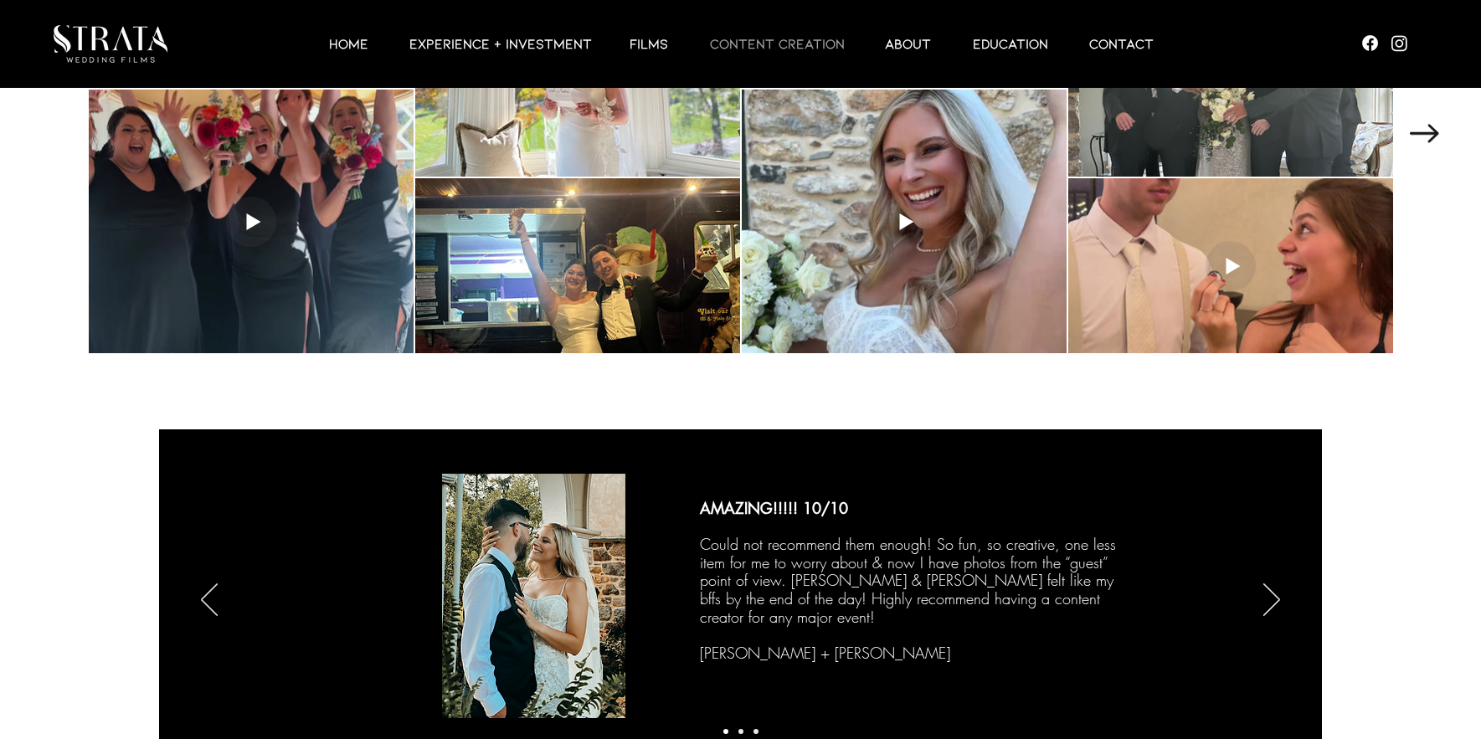
scroll to position [1947, 0]
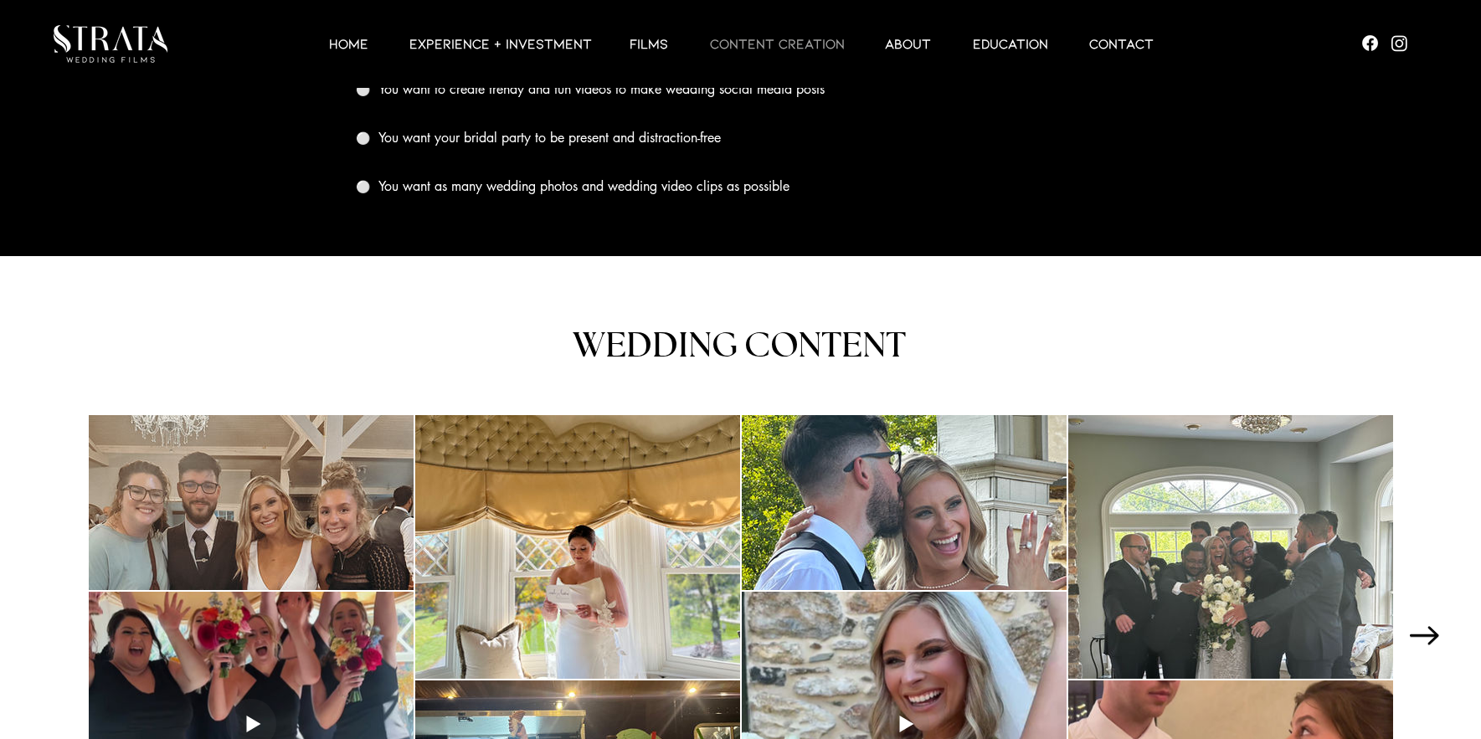
click at [1419, 635] on icon "Next Item" at bounding box center [1424, 635] width 29 height 18
